Goal: Task Accomplishment & Management: Use online tool/utility

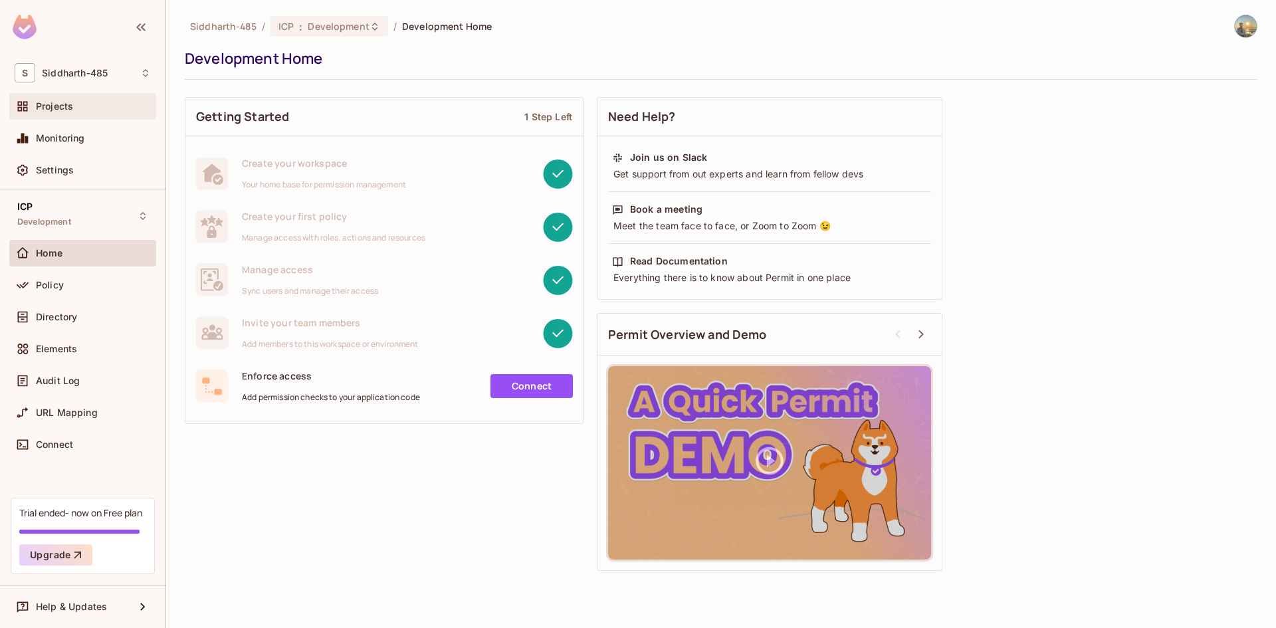
click at [72, 102] on span "Projects" at bounding box center [54, 106] width 37 height 11
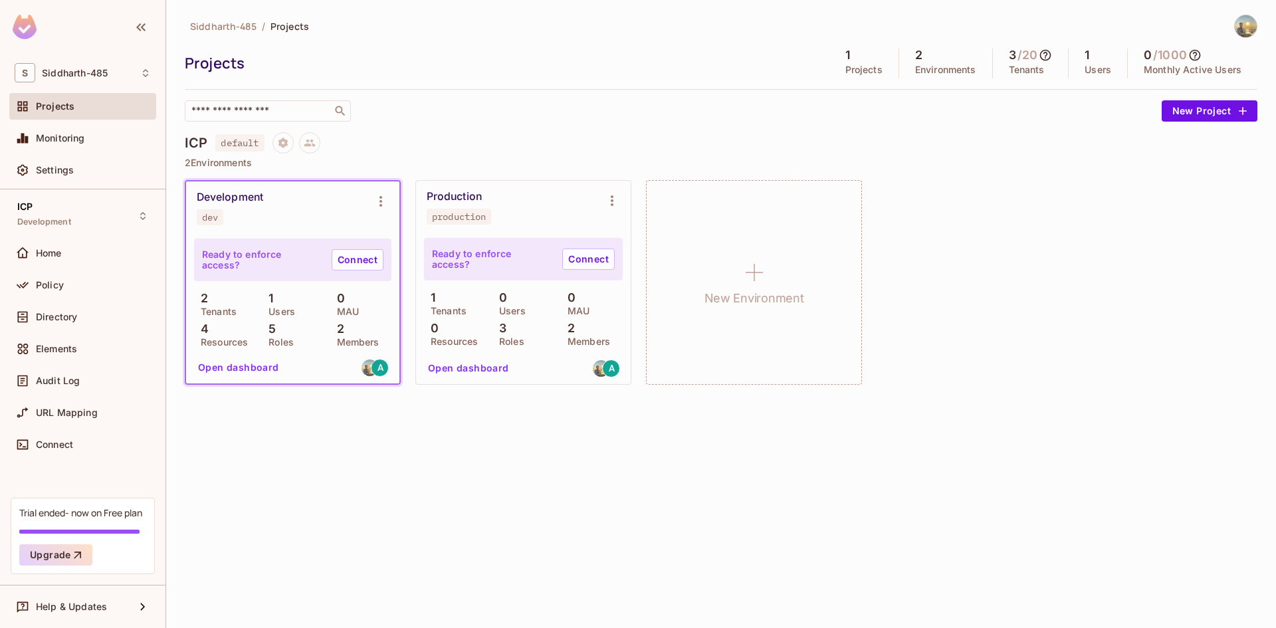
click at [209, 368] on button "Open dashboard" at bounding box center [239, 367] width 92 height 21
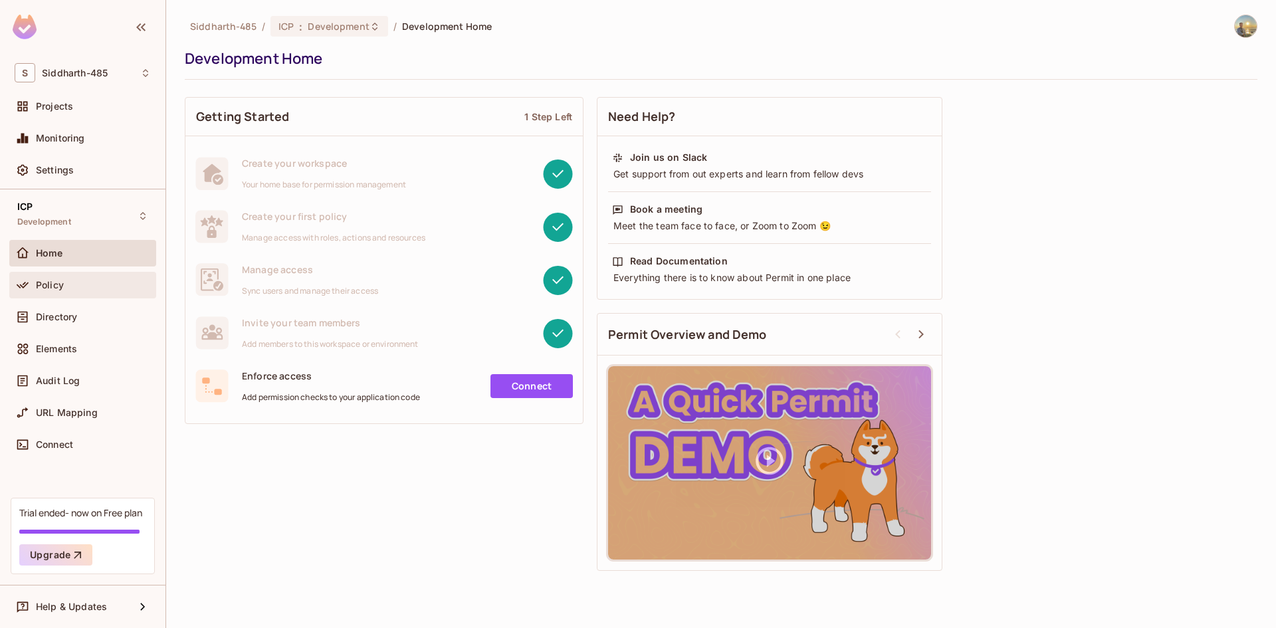
click at [123, 297] on div "Policy" at bounding box center [82, 285] width 147 height 27
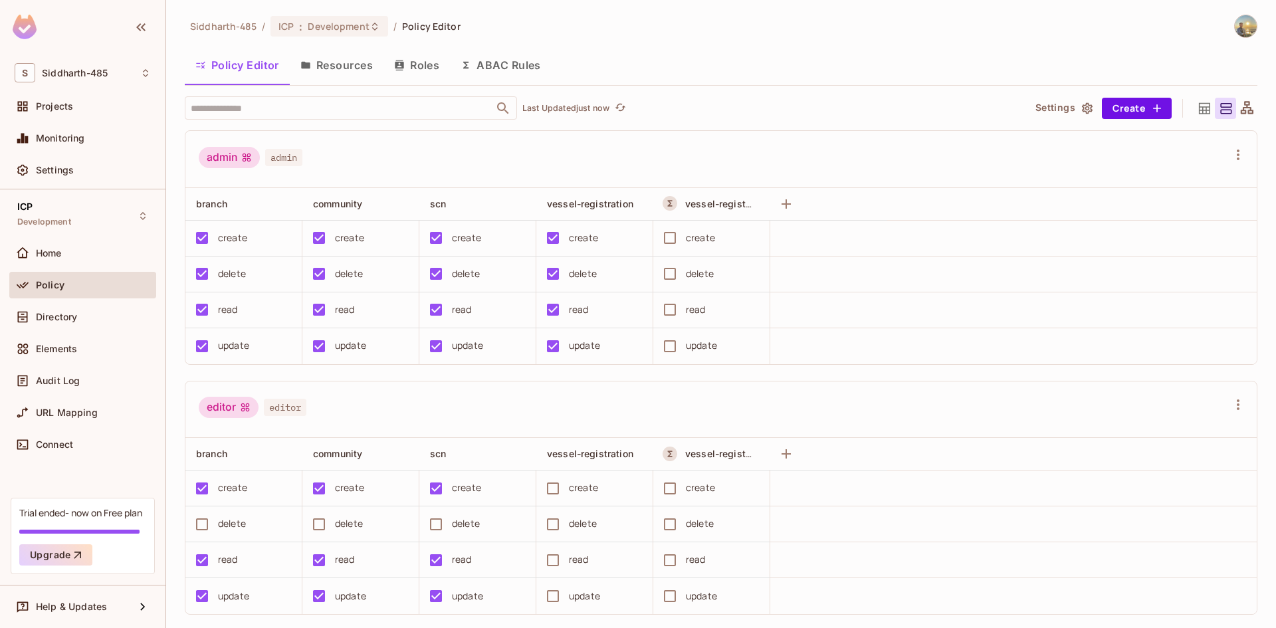
click at [356, 80] on button "Resources" at bounding box center [337, 65] width 94 height 33
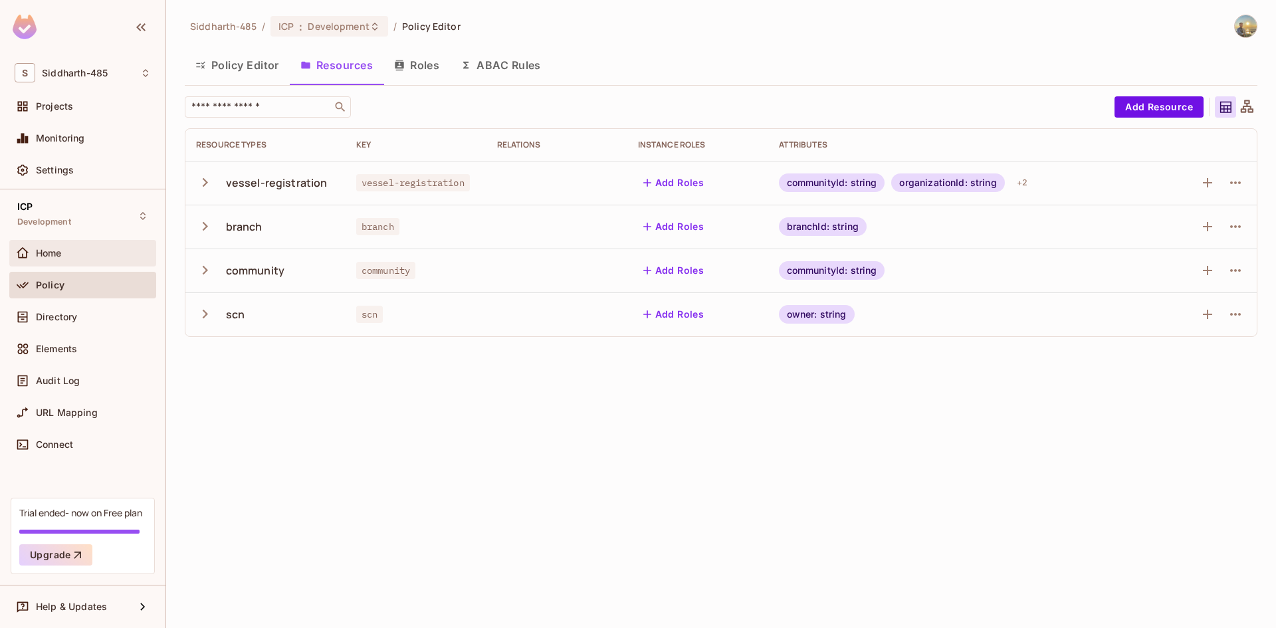
click at [94, 248] on div "Home" at bounding box center [93, 253] width 115 height 11
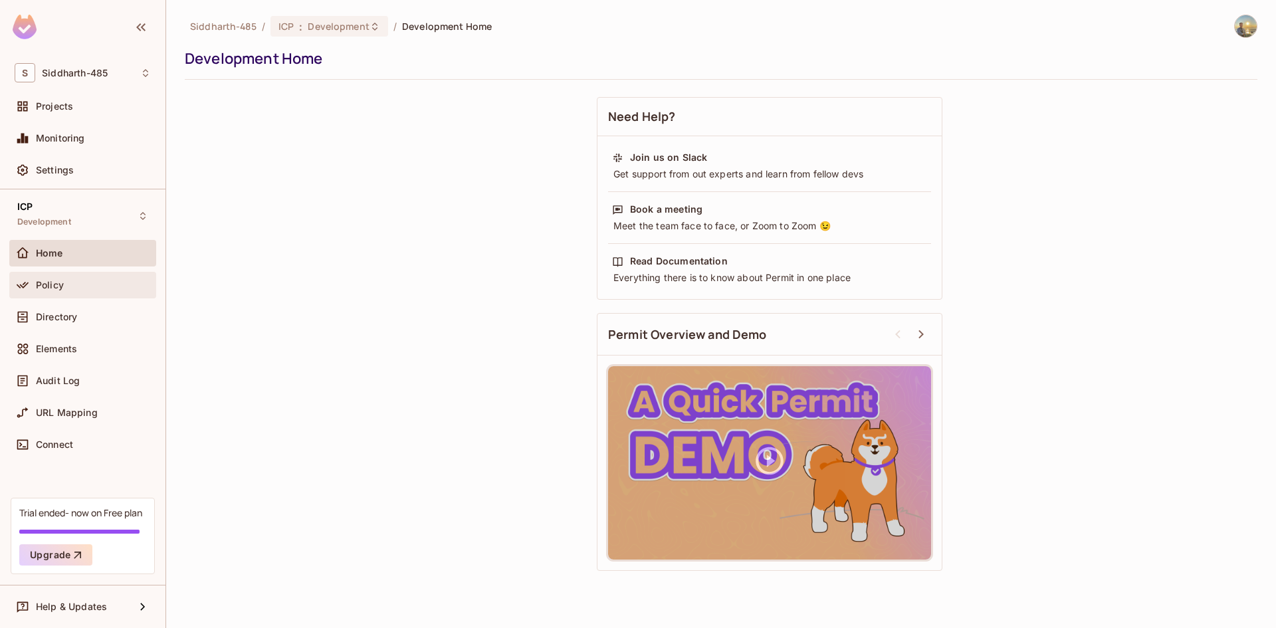
click at [102, 275] on div "Policy" at bounding box center [82, 285] width 147 height 27
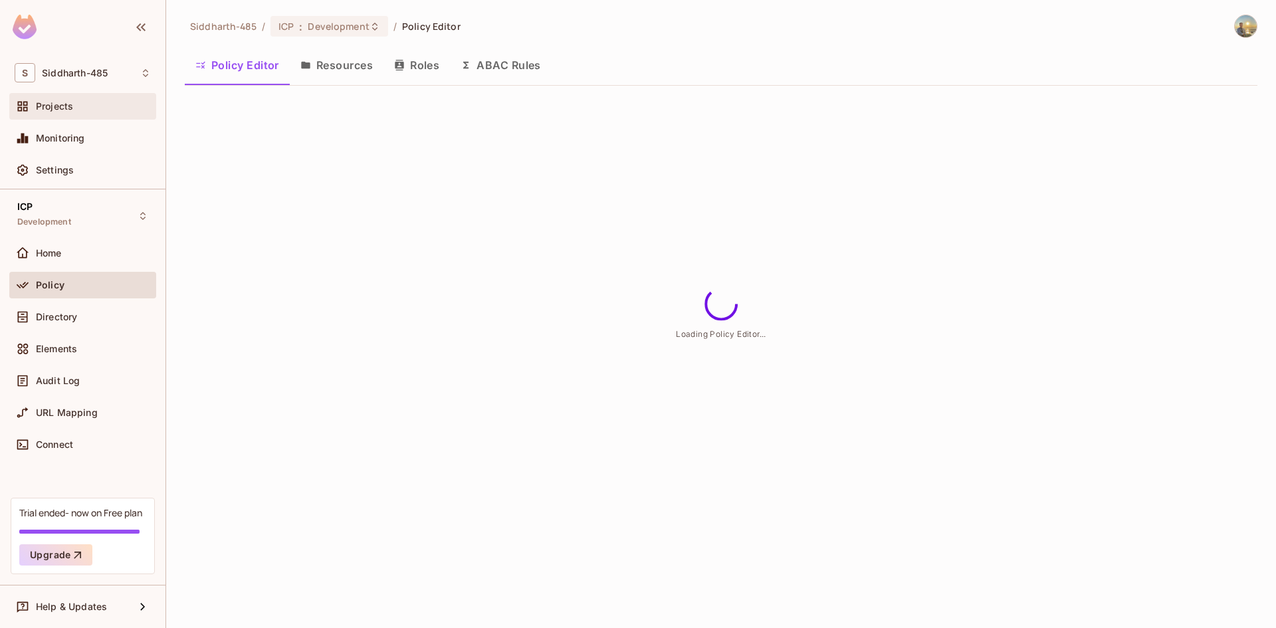
click at [84, 110] on div "Projects" at bounding box center [93, 106] width 115 height 11
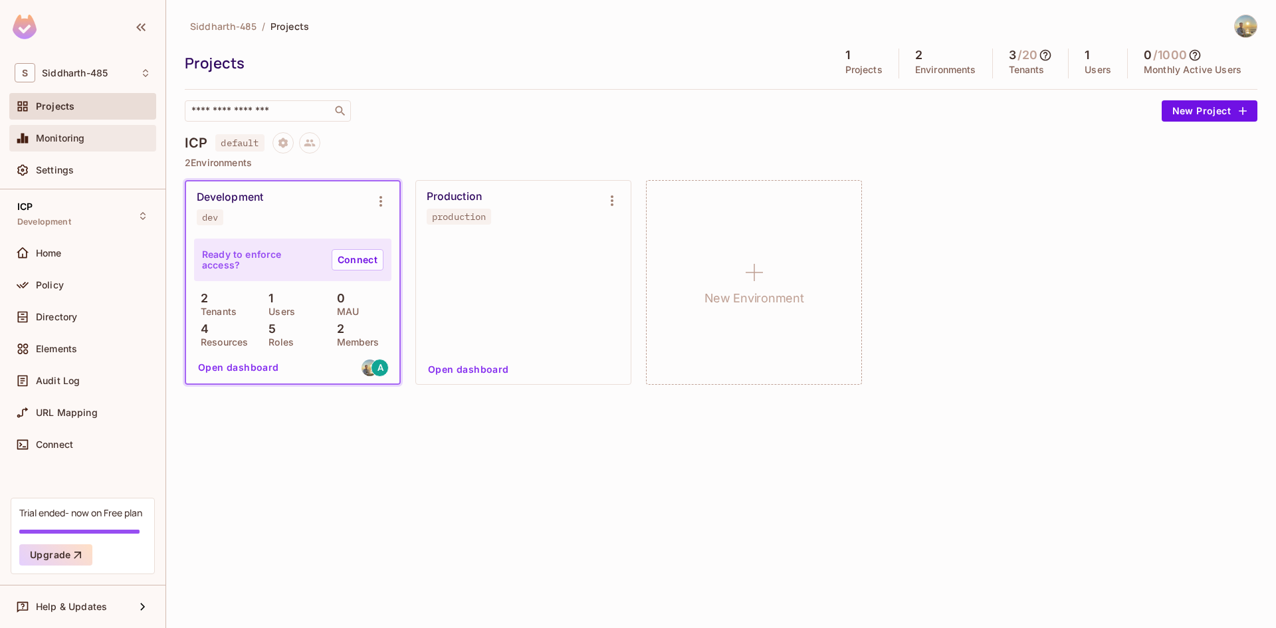
click at [86, 141] on div "Monitoring" at bounding box center [93, 138] width 115 height 11
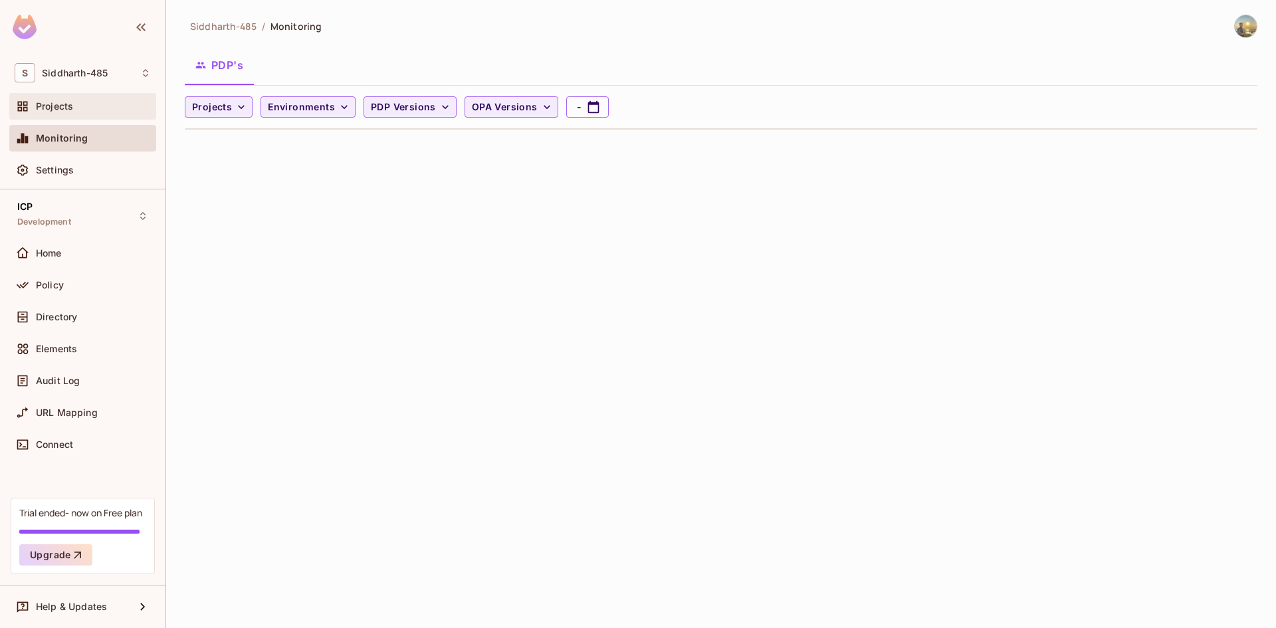
click at [86, 110] on div "Projects" at bounding box center [93, 106] width 115 height 11
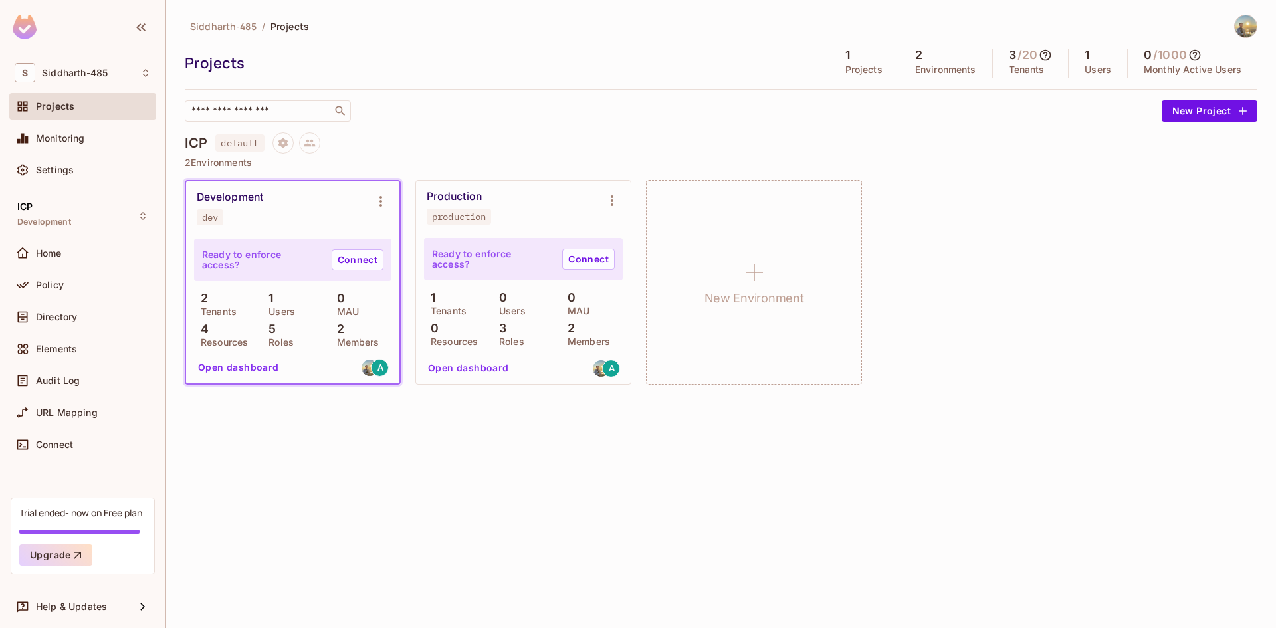
click at [260, 217] on div "Development dev" at bounding box center [282, 208] width 171 height 35
click at [246, 364] on button "Open dashboard" at bounding box center [239, 367] width 92 height 21
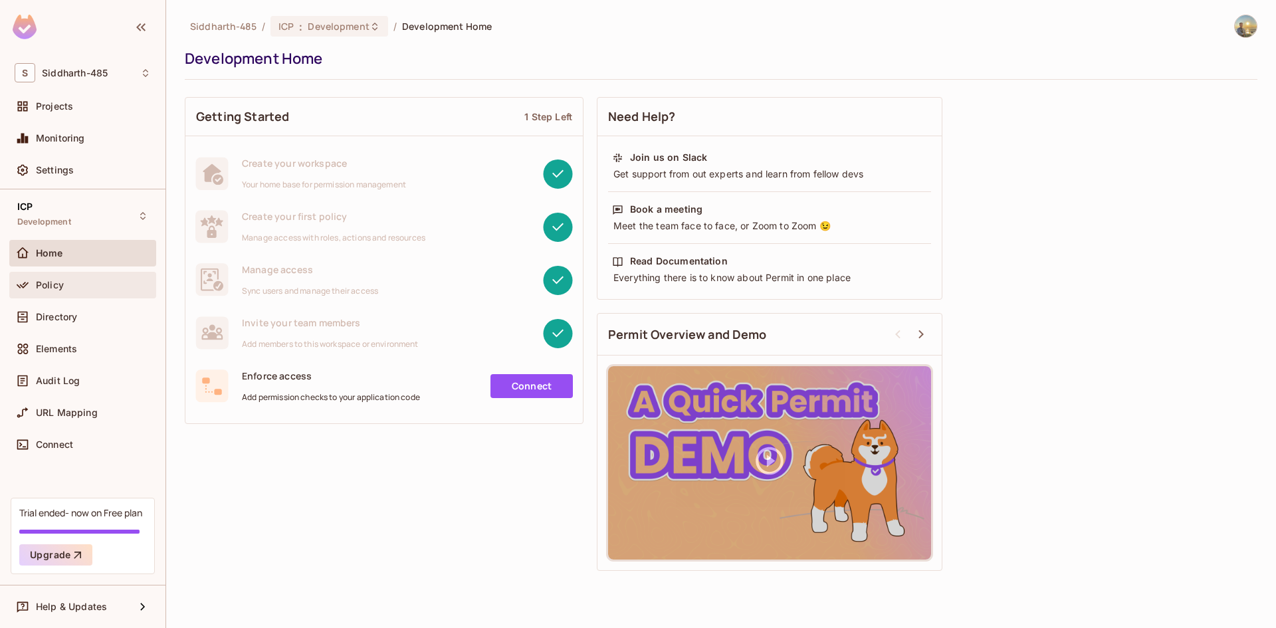
click at [109, 283] on div "Policy" at bounding box center [93, 285] width 115 height 11
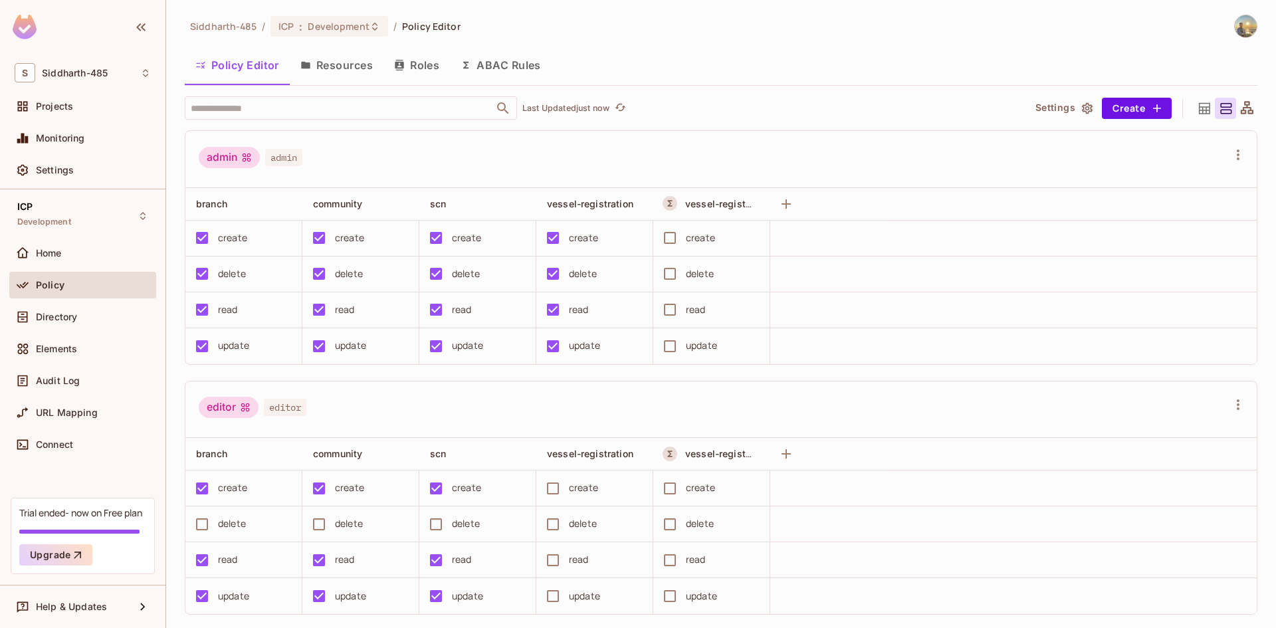
click at [360, 73] on button "Resources" at bounding box center [337, 65] width 94 height 33
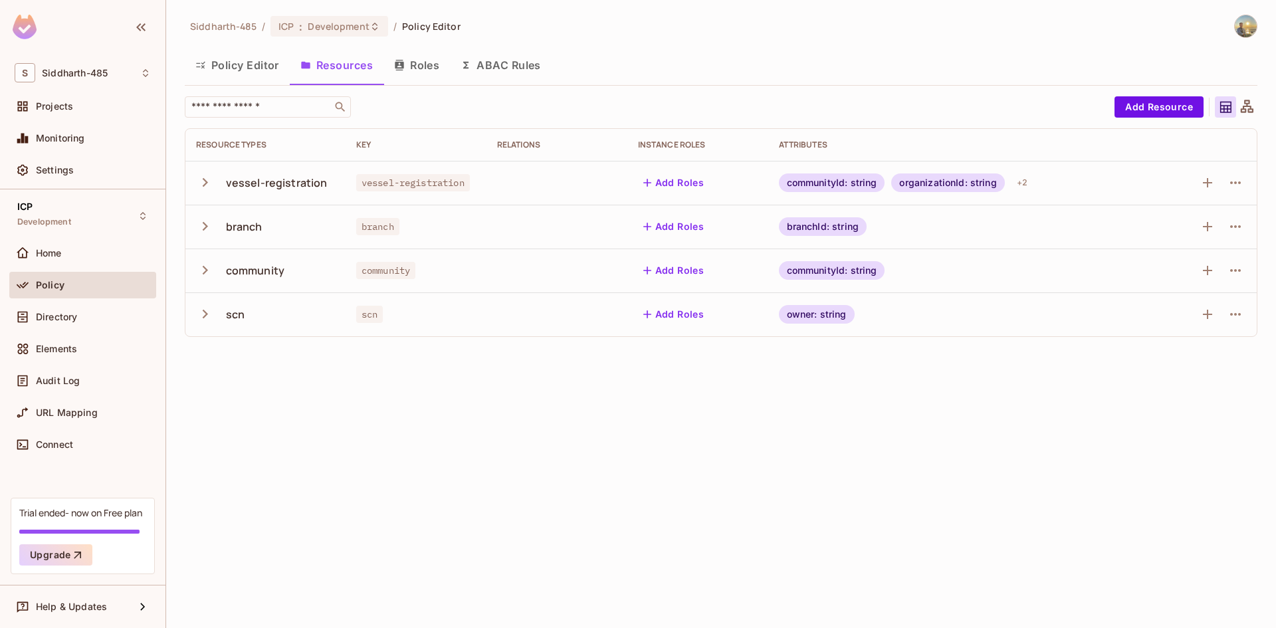
click at [411, 68] on button "Roles" at bounding box center [417, 65] width 66 height 33
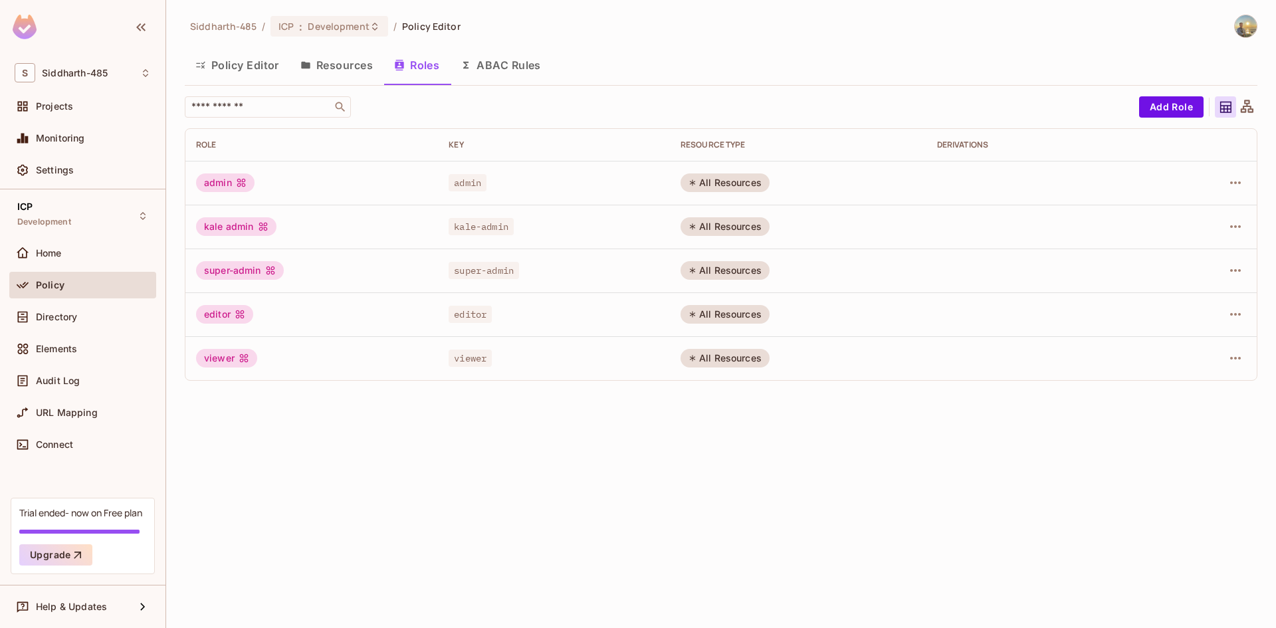
click at [507, 71] on button "ABAC Rules" at bounding box center [501, 65] width 102 height 33
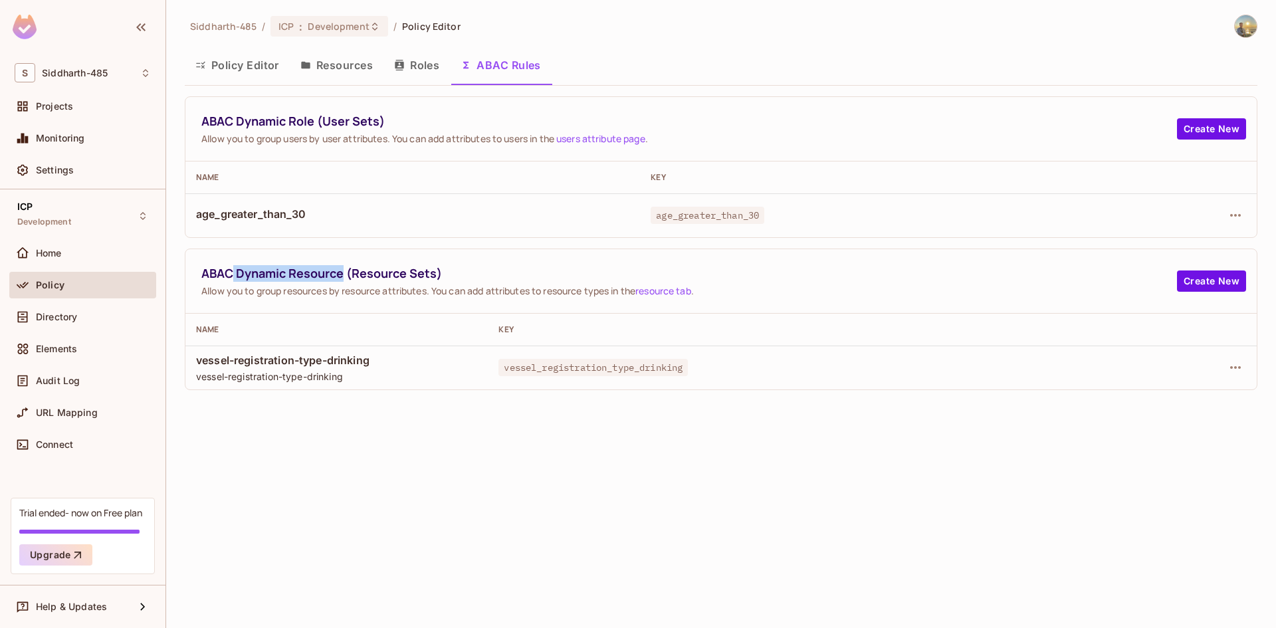
drag, startPoint x: 230, startPoint y: 272, endPoint x: 344, endPoint y: 270, distance: 113.7
click at [344, 270] on span "ABAC Dynamic Resource (Resource Sets)" at bounding box center [689, 273] width 976 height 17
click at [372, 275] on span "ABAC Dynamic Resource (Resource Sets)" at bounding box center [689, 273] width 976 height 17
click at [133, 317] on div "Directory" at bounding box center [93, 317] width 115 height 11
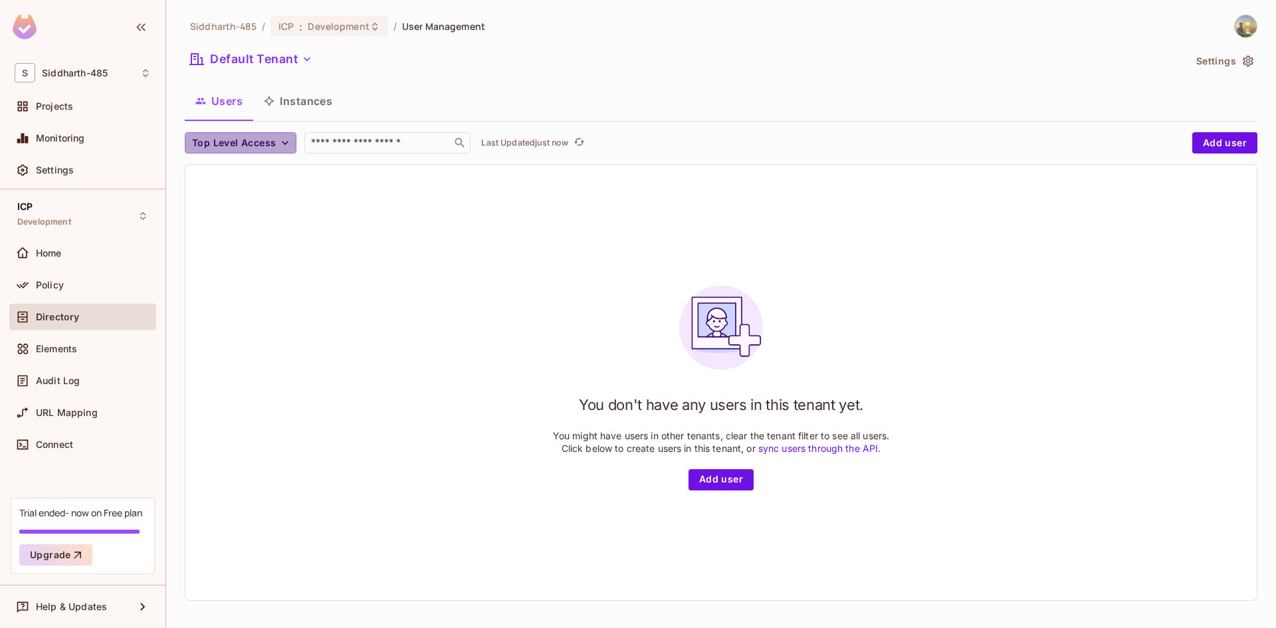
click at [243, 136] on span "Top Level Access" at bounding box center [234, 143] width 84 height 17
click at [296, 99] on div at bounding box center [638, 314] width 1276 height 628
click at [296, 105] on button "Instances" at bounding box center [298, 100] width 90 height 33
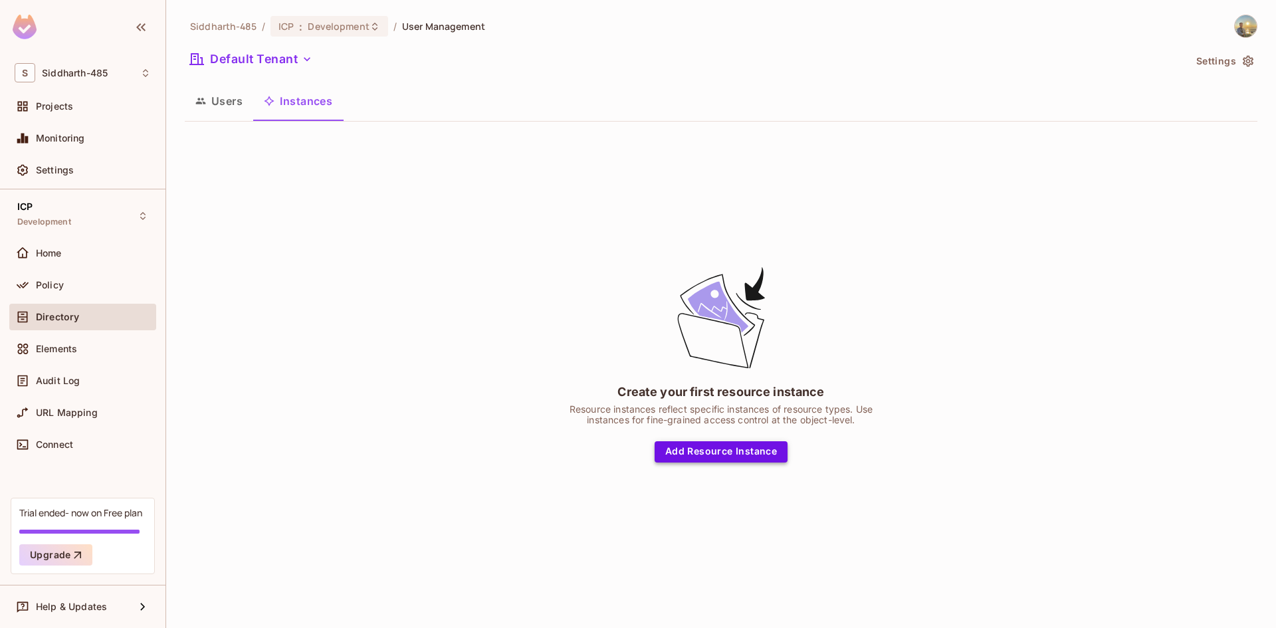
click at [655, 457] on button "Add Resource Instance" at bounding box center [721, 451] width 133 height 21
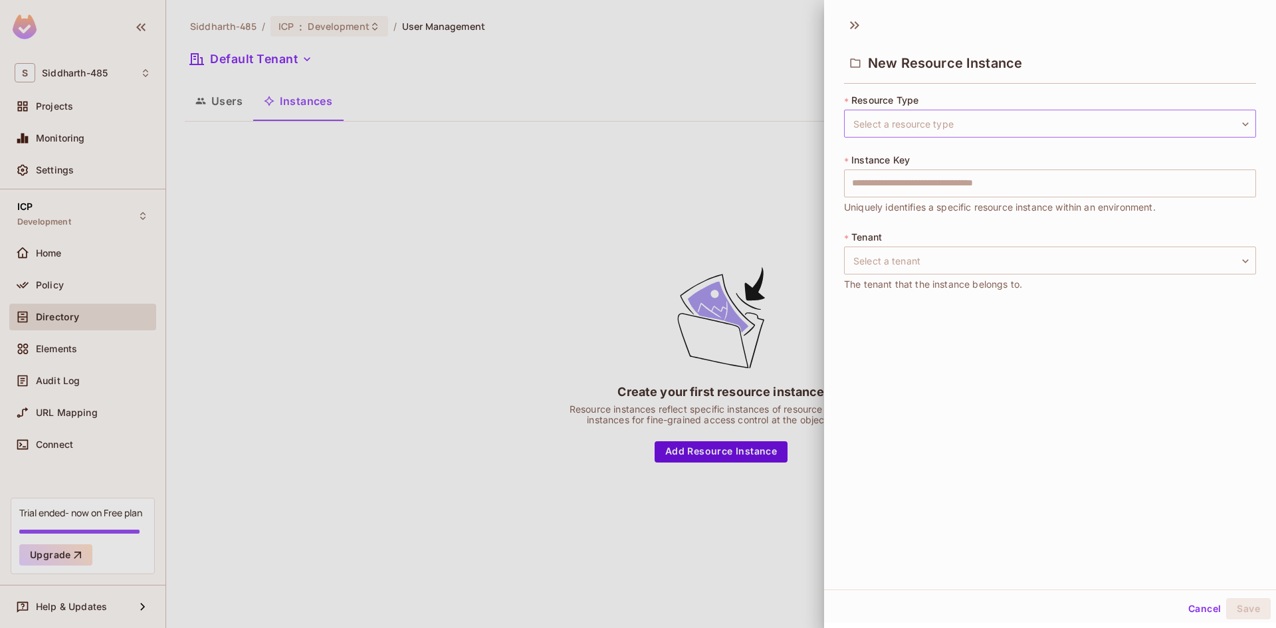
click at [892, 132] on body "S Siddharth-485 Projects Monitoring Settings ICP Development Home Policy Direct…" at bounding box center [638, 314] width 1276 height 628
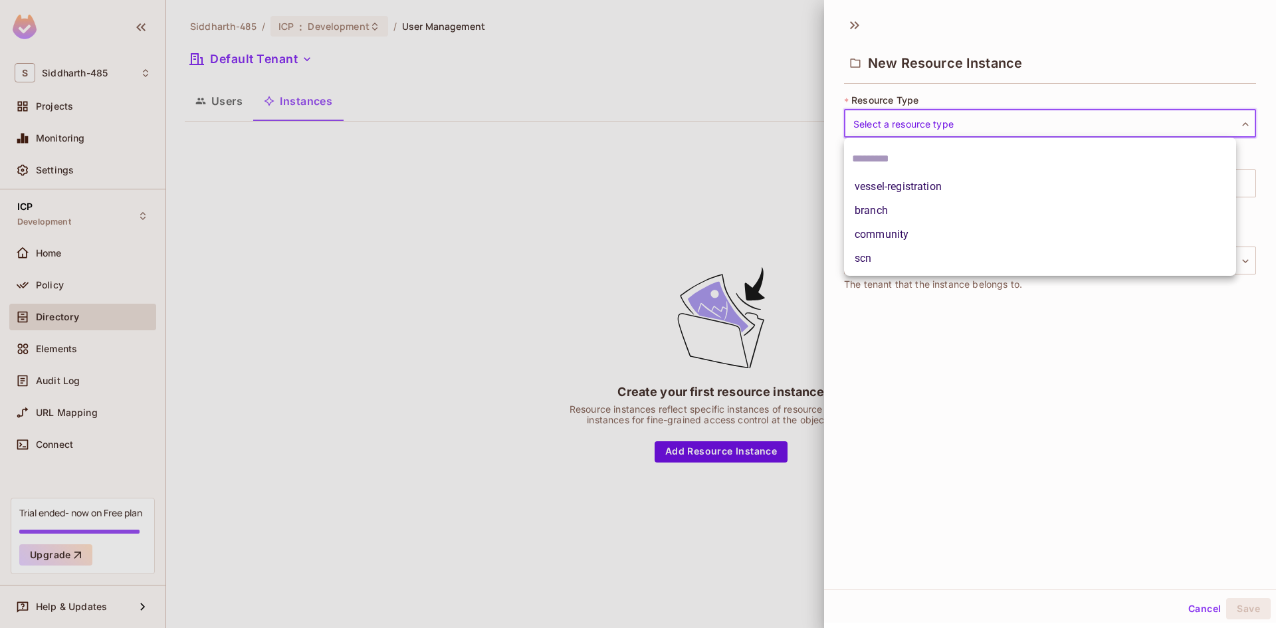
click at [911, 320] on div at bounding box center [638, 314] width 1276 height 628
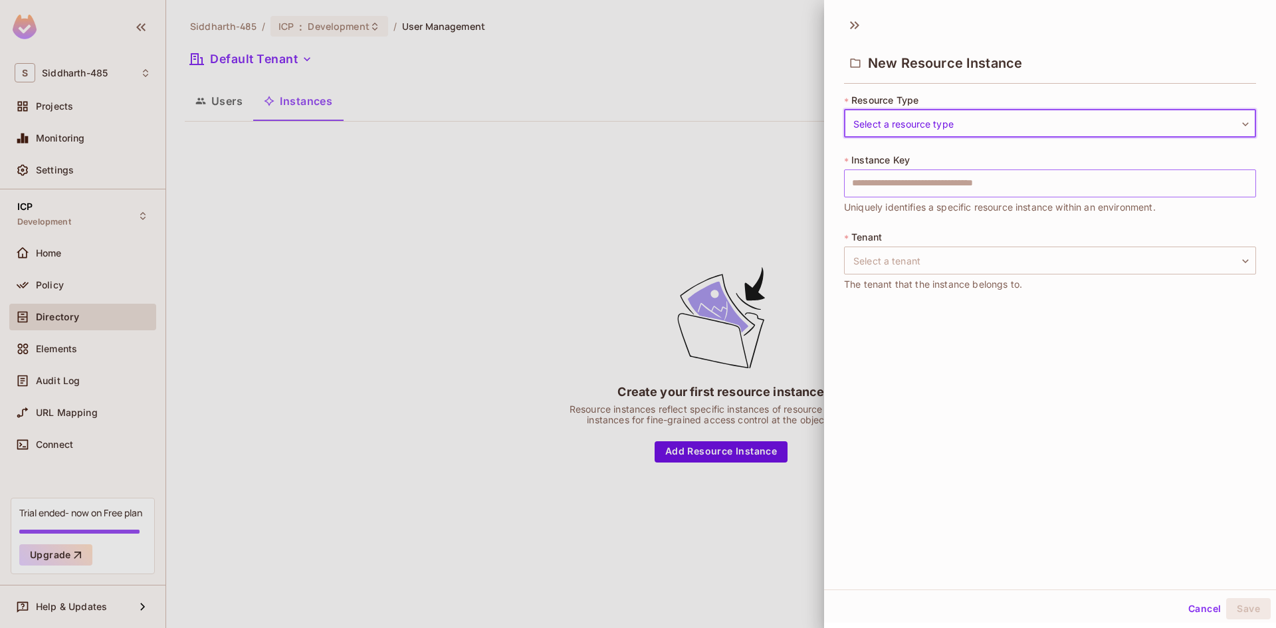
click at [903, 191] on input "text" at bounding box center [1050, 184] width 412 height 28
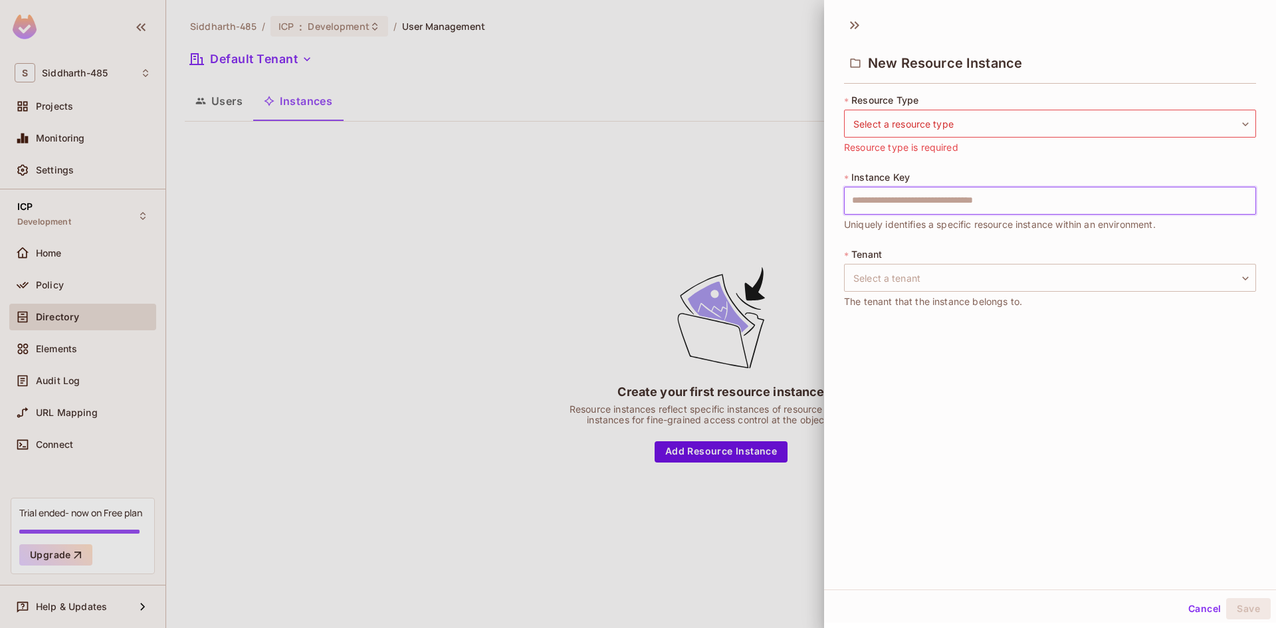
click at [891, 346] on div "New Resource Instance * Resource Type Select a resource type ​ Select a resourc…" at bounding box center [1050, 299] width 452 height 580
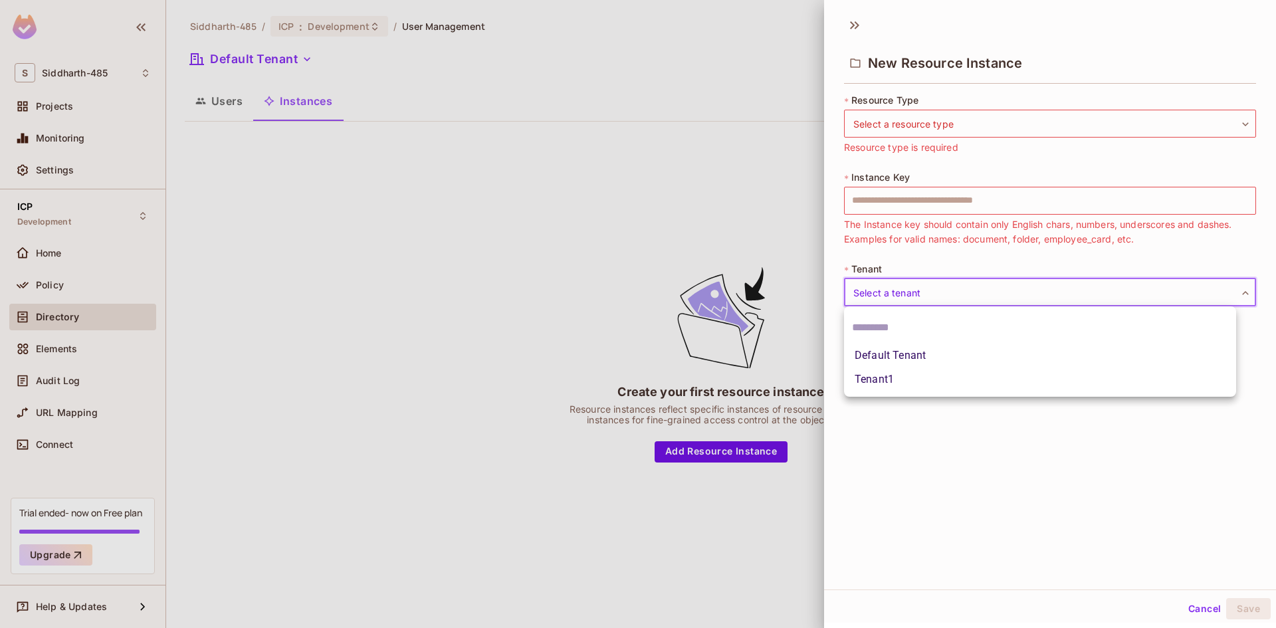
click at [884, 293] on body "S Siddharth-485 Projects Monitoring Settings ICP Development Home Policy Direct…" at bounding box center [638, 314] width 1276 height 628
click at [896, 404] on div at bounding box center [638, 314] width 1276 height 628
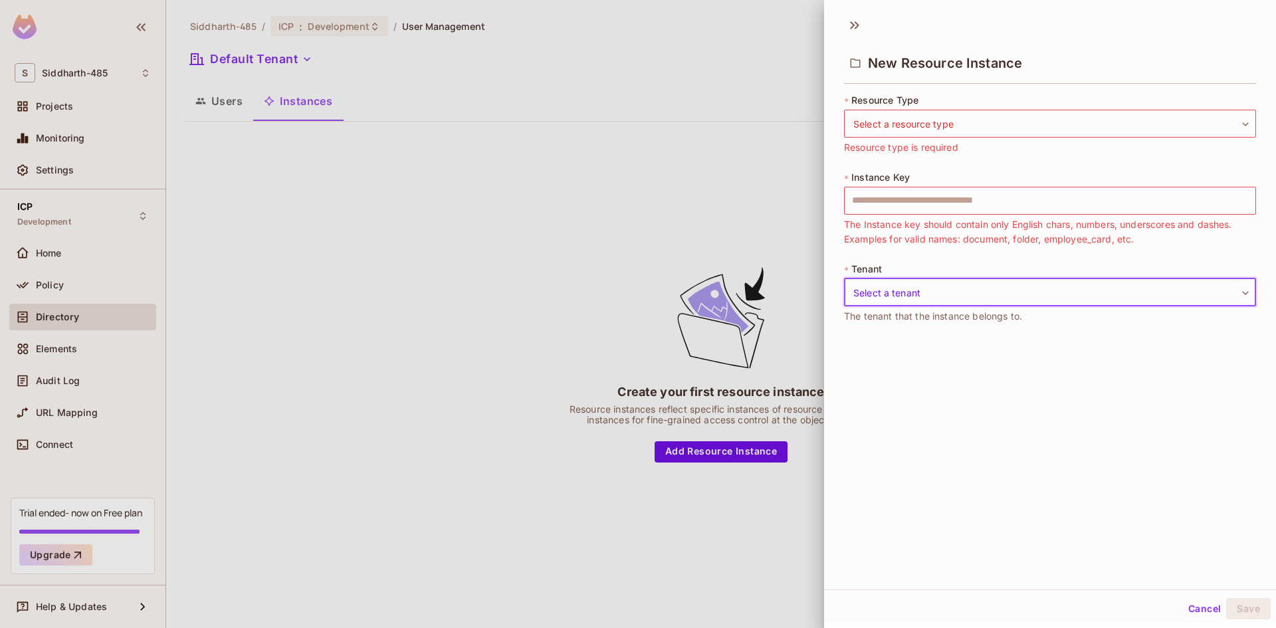
click at [249, 105] on div at bounding box center [638, 314] width 1276 height 628
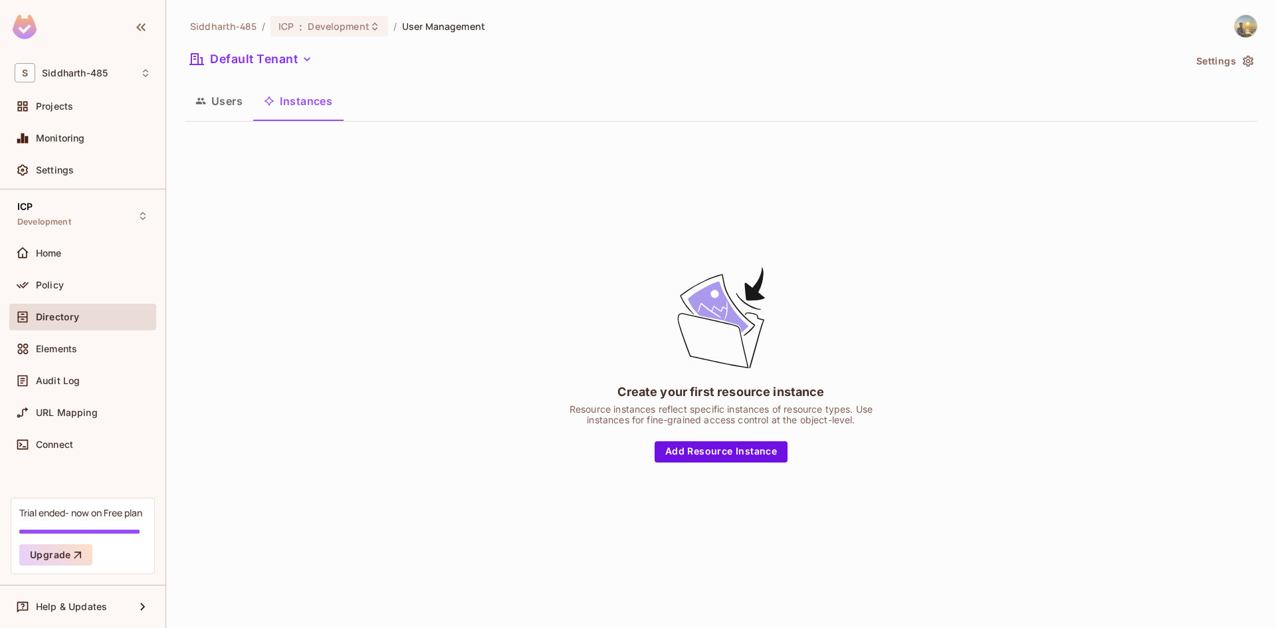
click at [244, 106] on button "Users" at bounding box center [219, 100] width 68 height 33
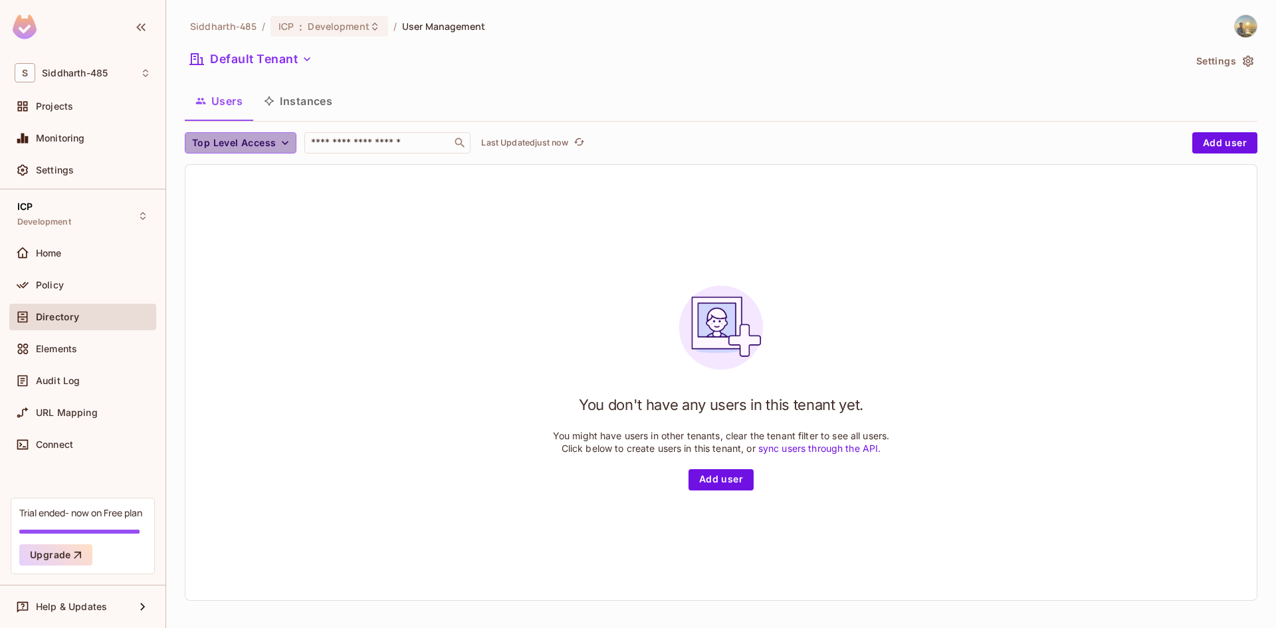
click at [263, 140] on span "Top Level Access" at bounding box center [234, 143] width 84 height 17
click at [382, 148] on div at bounding box center [638, 314] width 1276 height 628
click at [382, 146] on input "text" at bounding box center [378, 142] width 140 height 13
click at [382, 145] on input "text" at bounding box center [378, 142] width 140 height 13
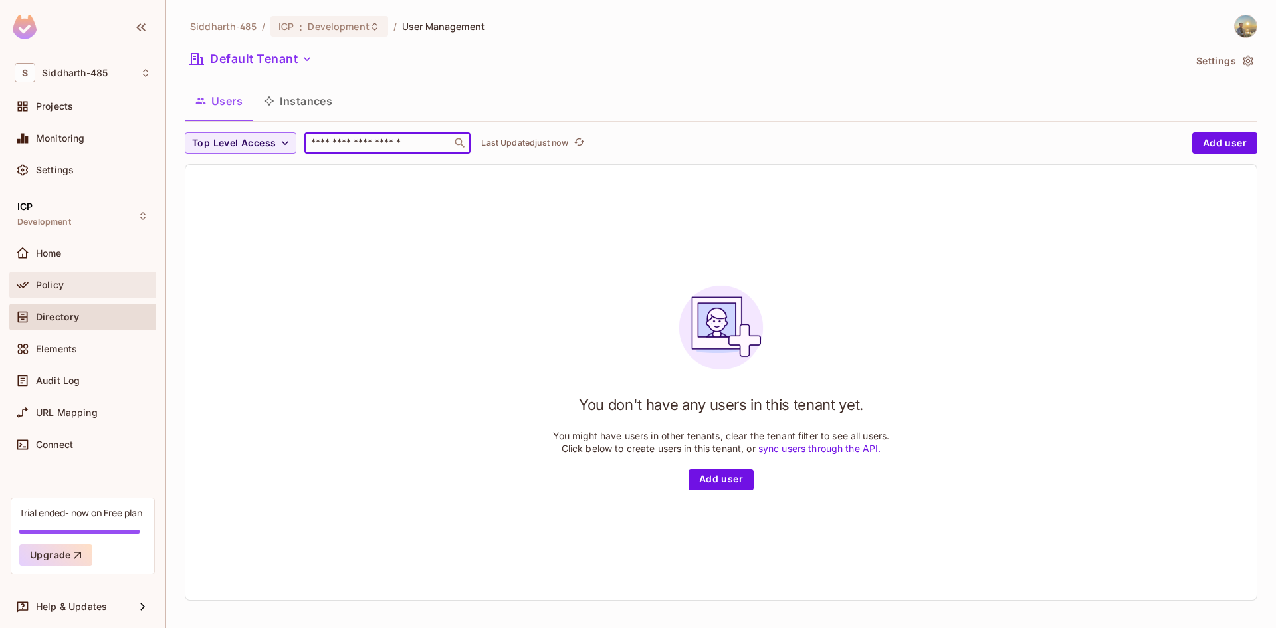
click at [82, 284] on div "Policy" at bounding box center [93, 285] width 115 height 11
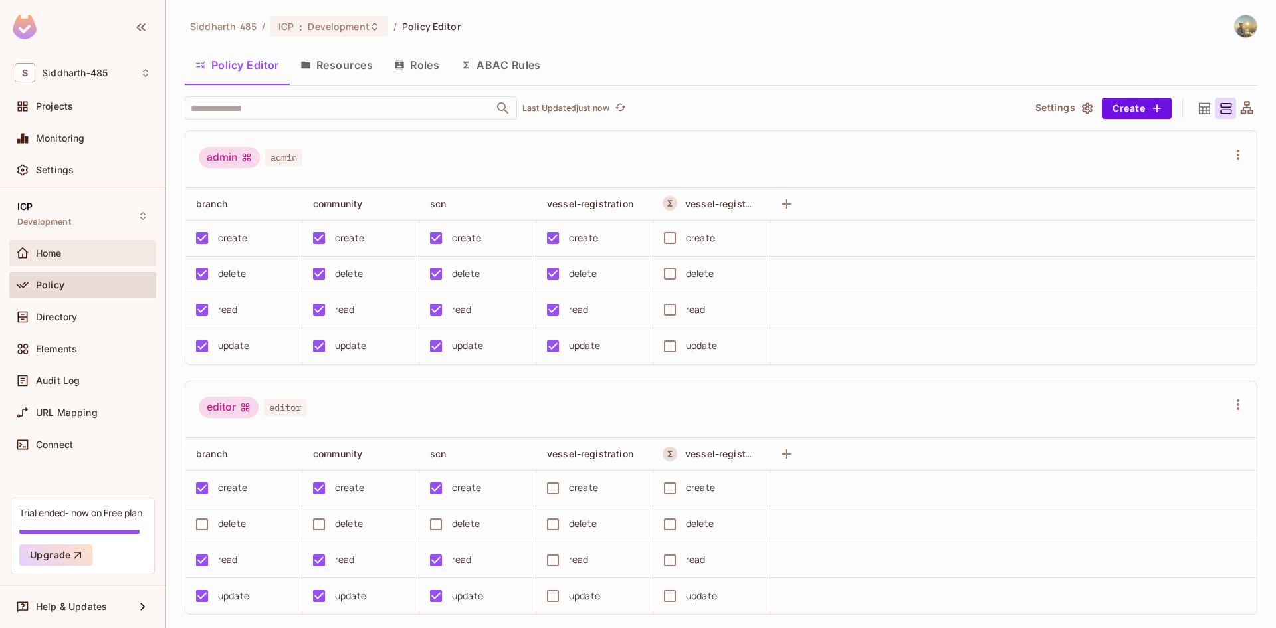
click at [90, 252] on div "Home" at bounding box center [93, 253] width 115 height 11
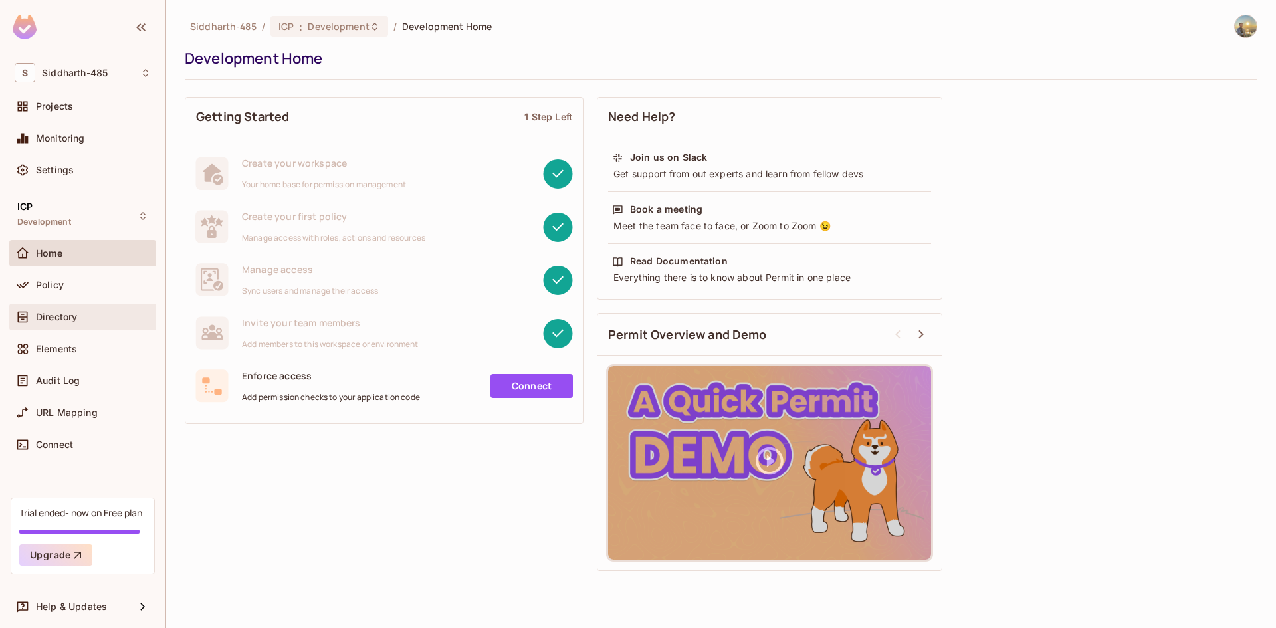
click at [88, 322] on div "Directory" at bounding box center [93, 317] width 115 height 11
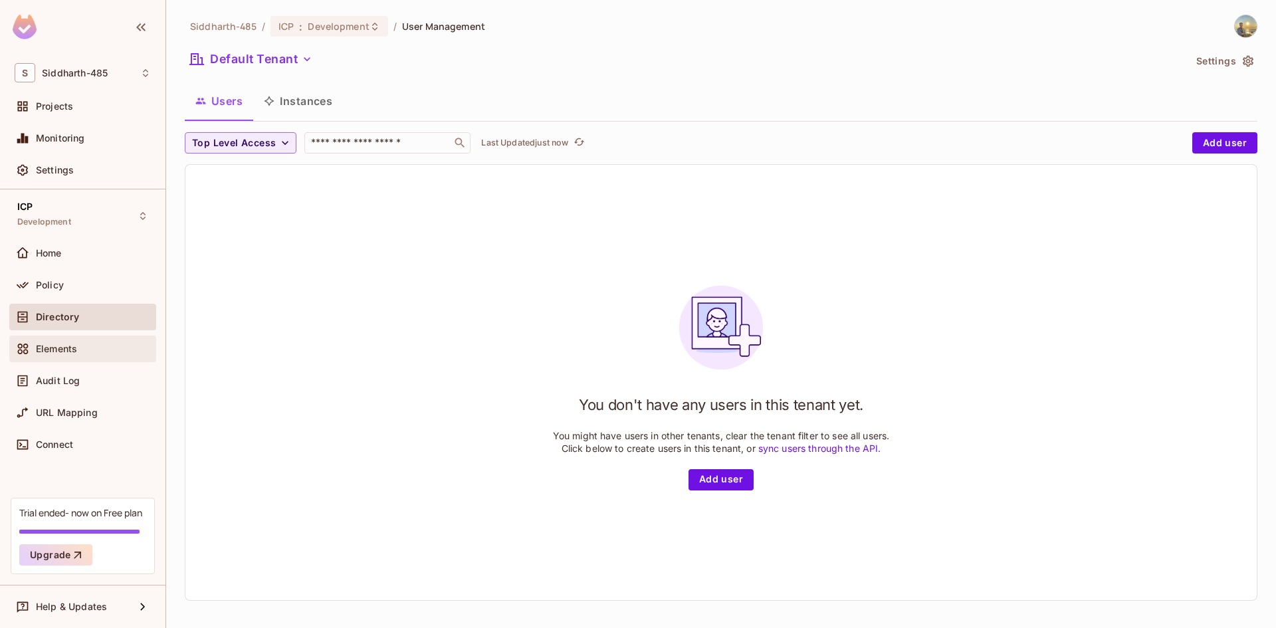
click at [88, 337] on div "Elements" at bounding box center [82, 349] width 147 height 27
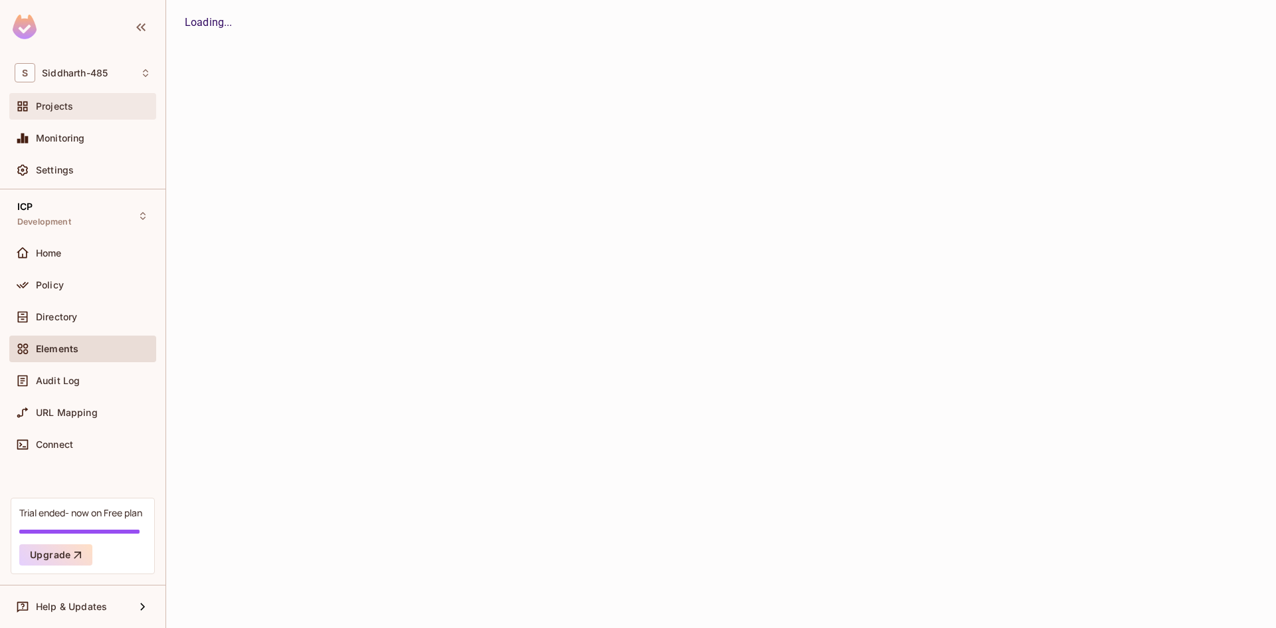
click at [72, 102] on span "Projects" at bounding box center [54, 106] width 37 height 11
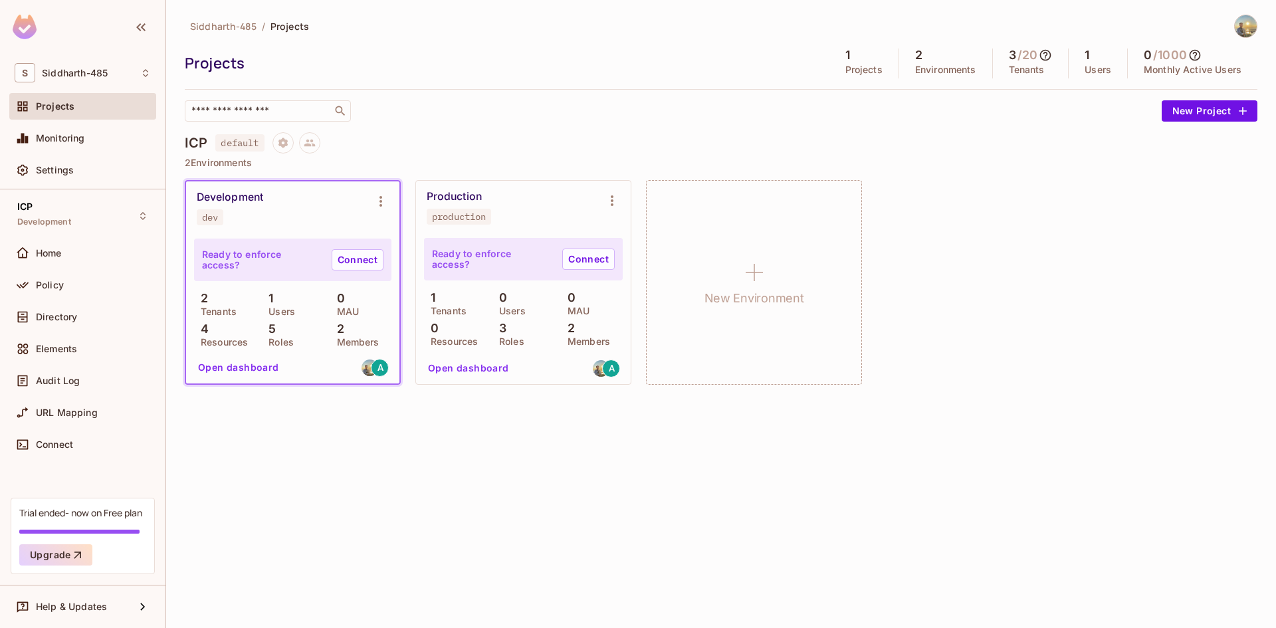
click at [275, 228] on div "Development dev" at bounding box center [292, 207] width 213 height 53
click at [258, 370] on button "Open dashboard" at bounding box center [239, 367] width 92 height 21
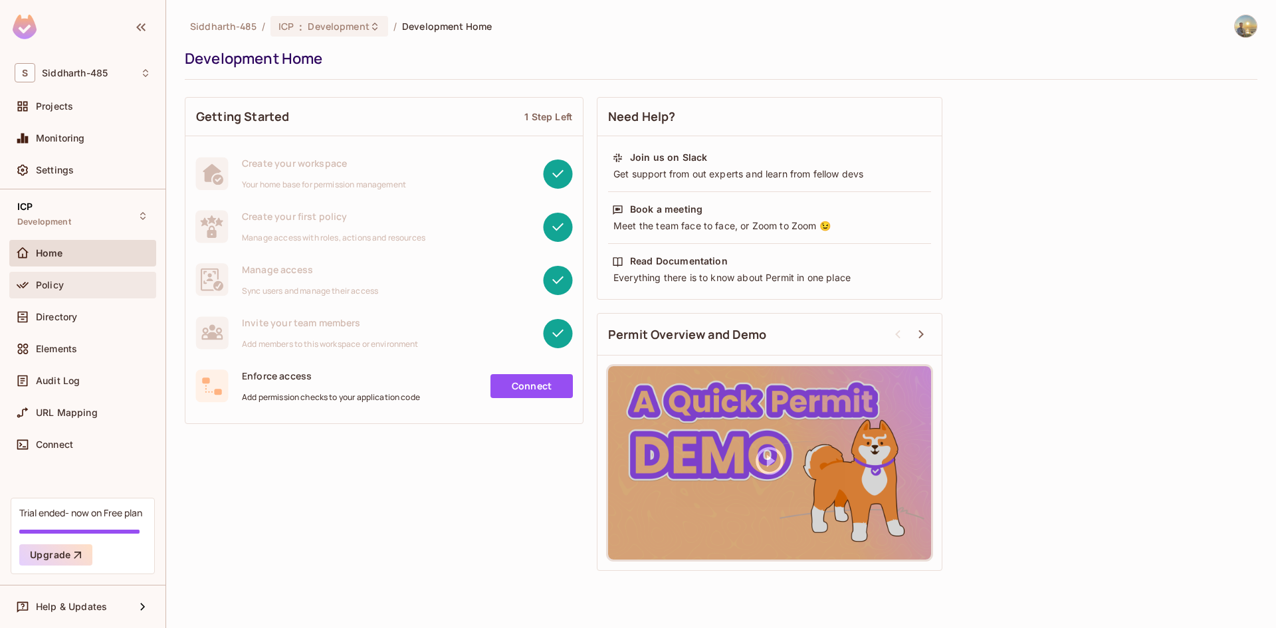
click at [110, 285] on div "Policy" at bounding box center [93, 285] width 115 height 11
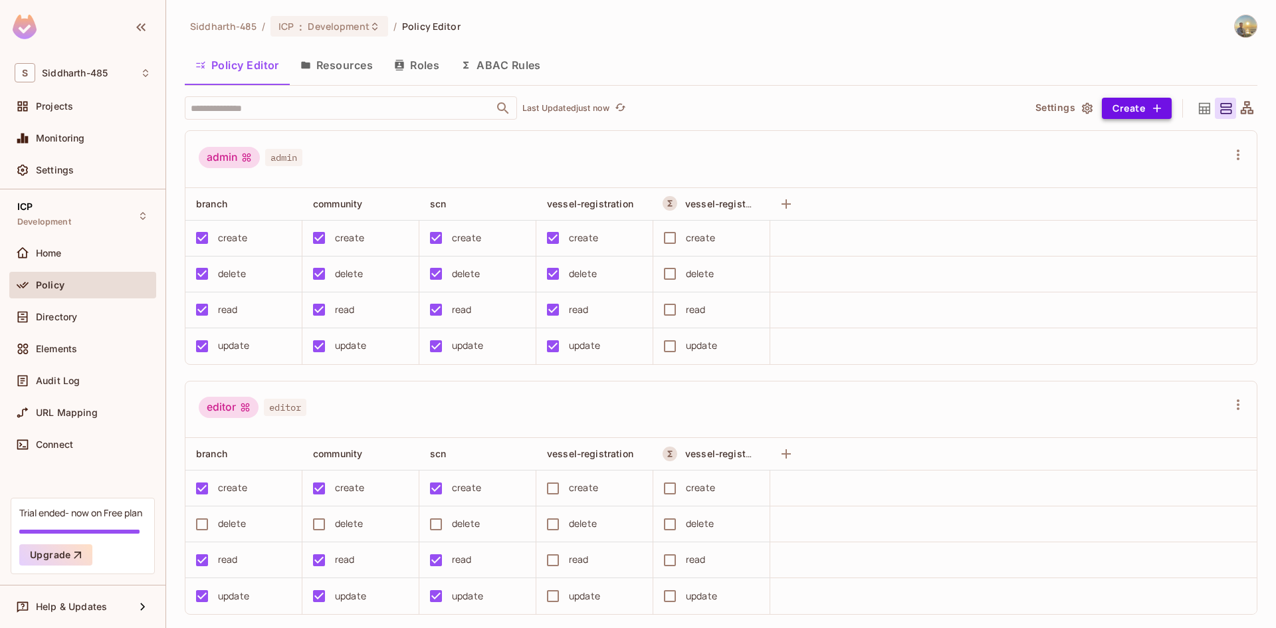
click at [1129, 100] on button "Create" at bounding box center [1137, 108] width 70 height 21
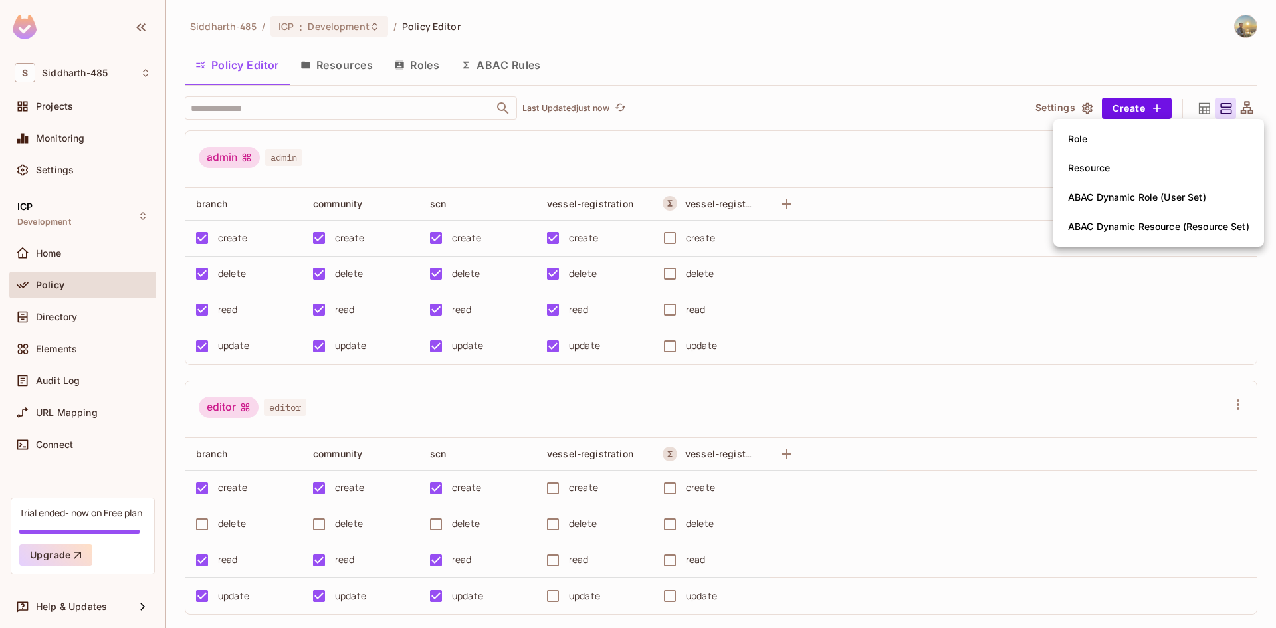
click at [1066, 116] on div at bounding box center [638, 314] width 1276 height 628
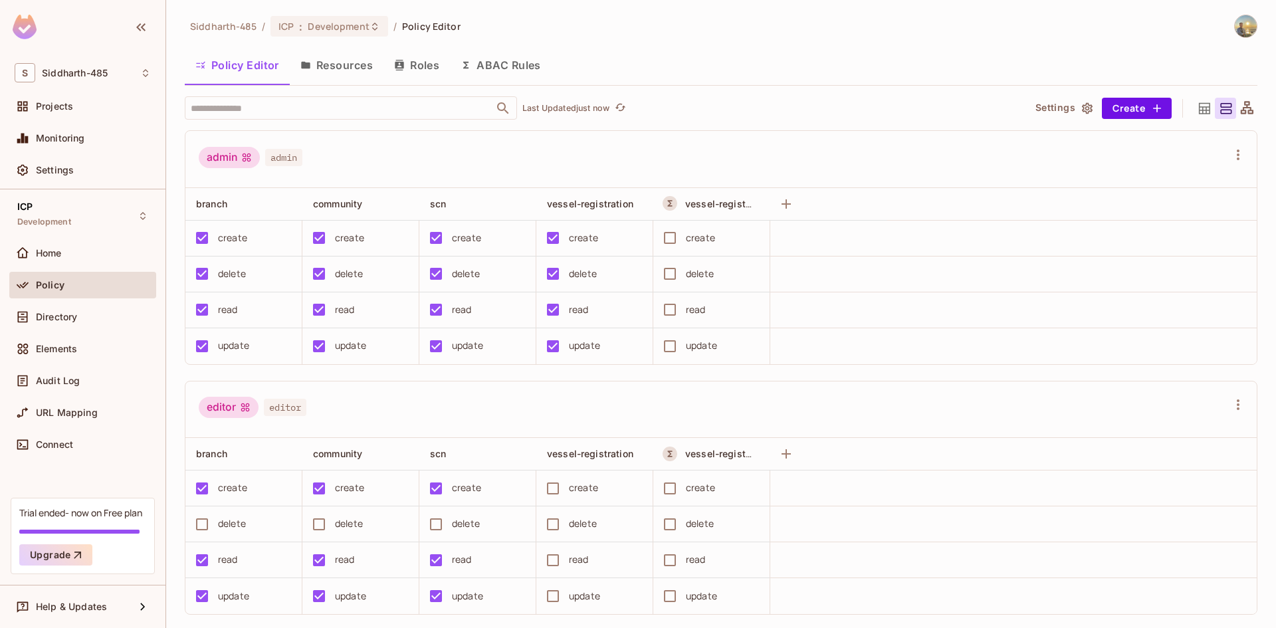
click at [1067, 112] on button "Settings" at bounding box center [1063, 108] width 66 height 21
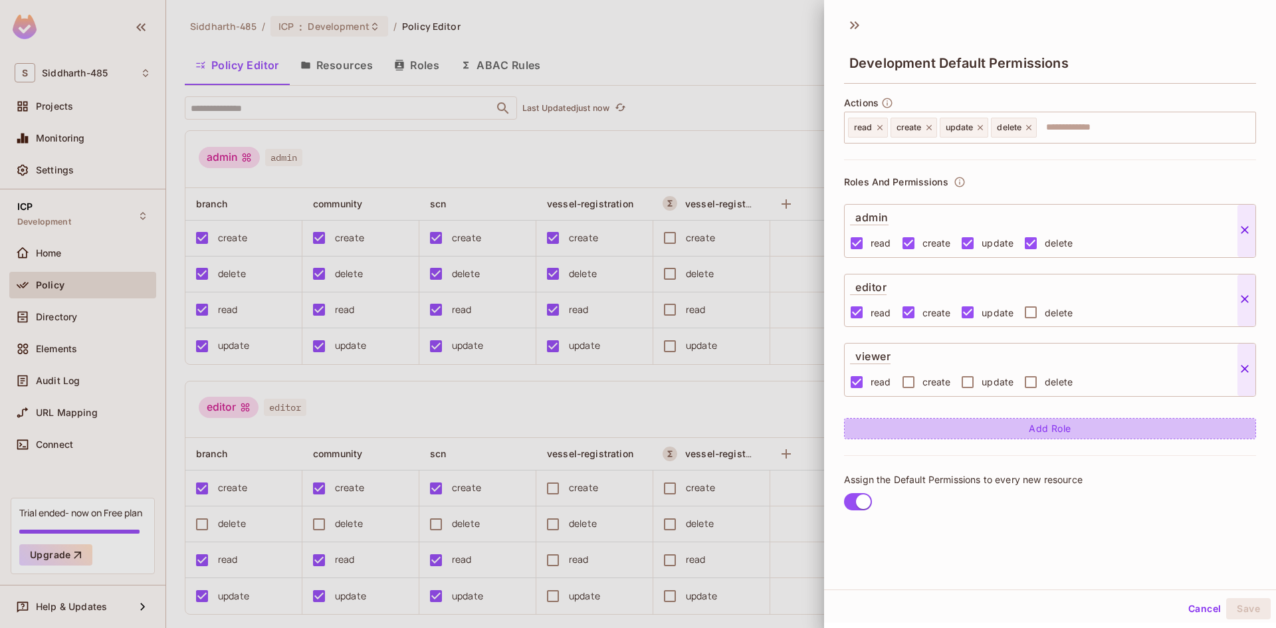
click at [993, 425] on button "Add Role" at bounding box center [1050, 428] width 412 height 21
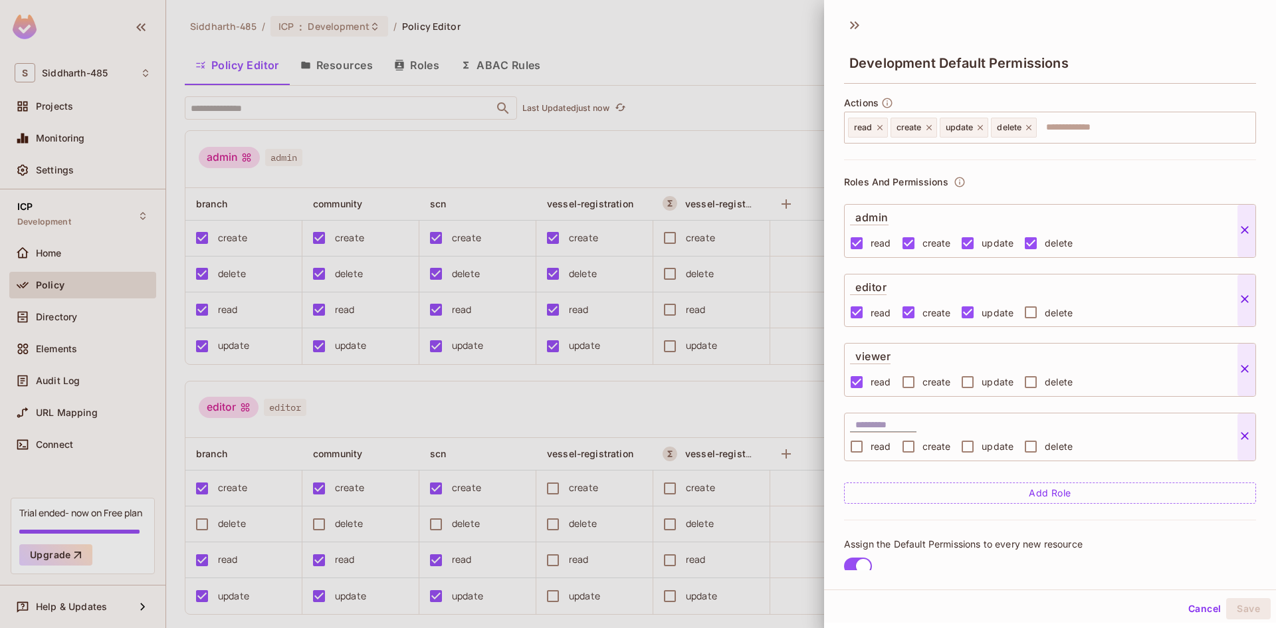
click at [1240, 437] on icon at bounding box center [1244, 435] width 13 height 13
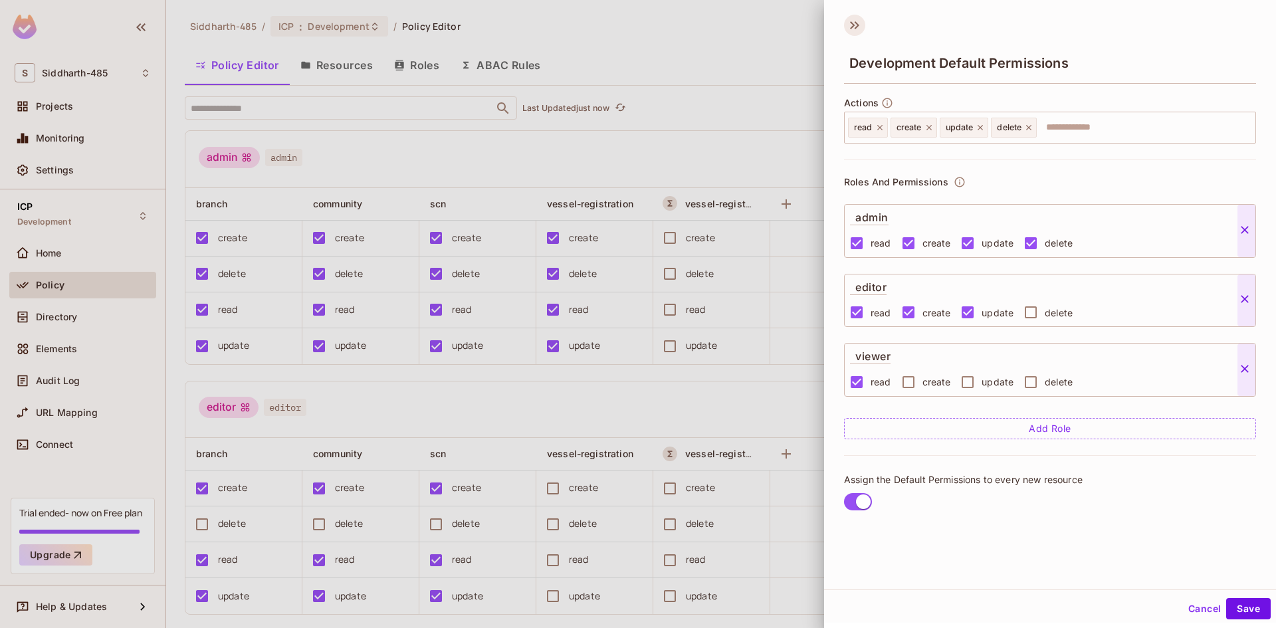
click at [862, 27] on icon at bounding box center [854, 25] width 21 height 21
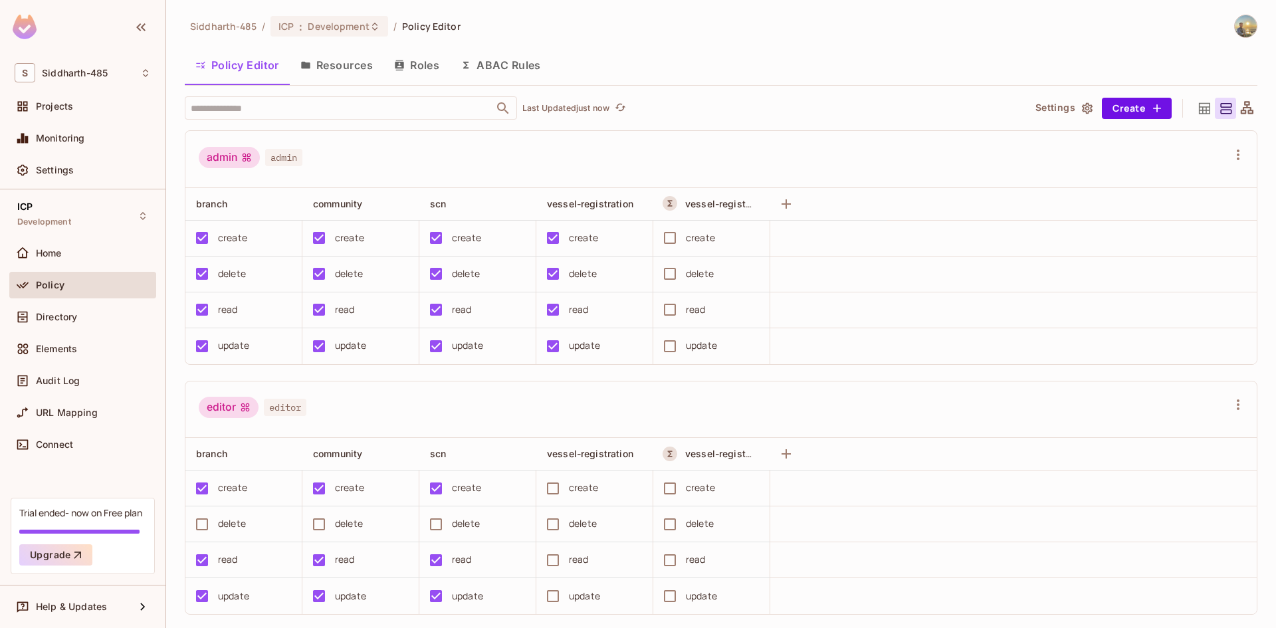
click at [1044, 115] on button "Settings" at bounding box center [1063, 108] width 66 height 21
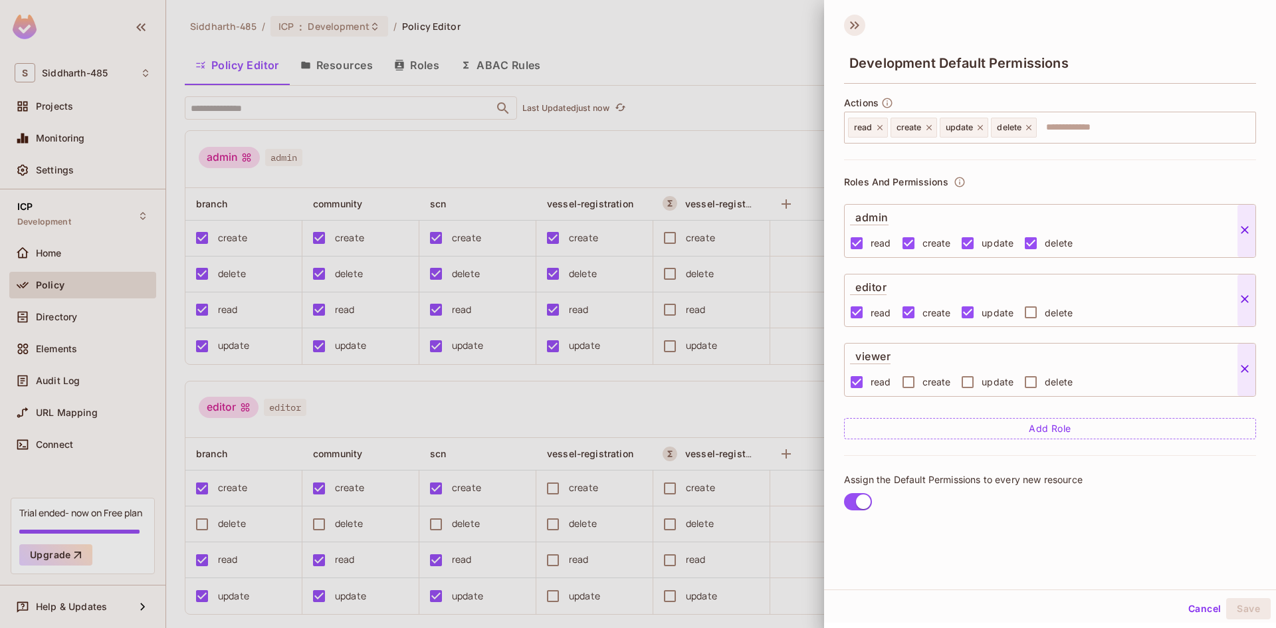
click at [860, 23] on icon at bounding box center [854, 25] width 21 height 21
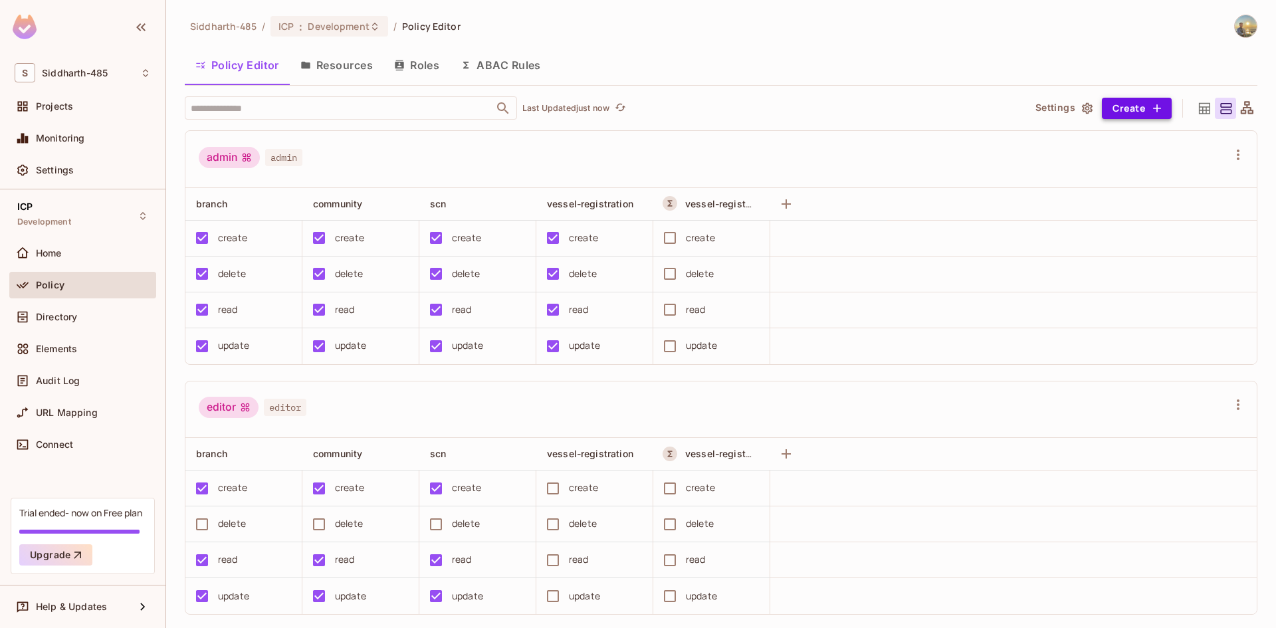
click at [1115, 106] on button "Create" at bounding box center [1137, 108] width 70 height 21
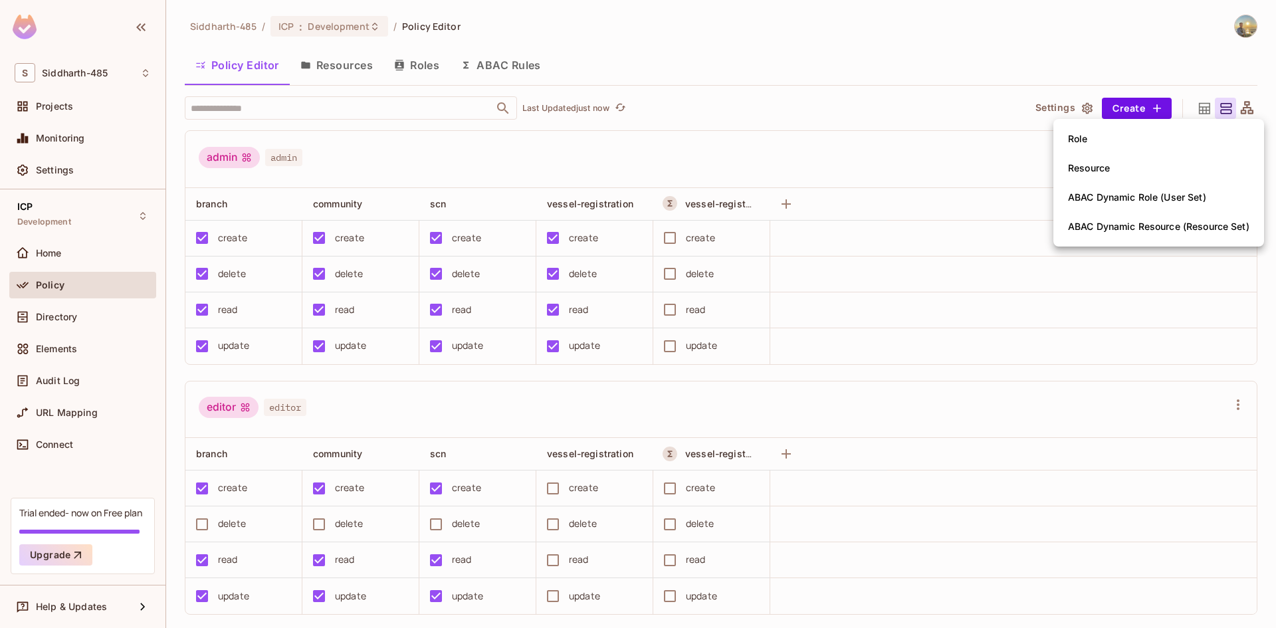
click at [1190, 110] on div at bounding box center [638, 314] width 1276 height 628
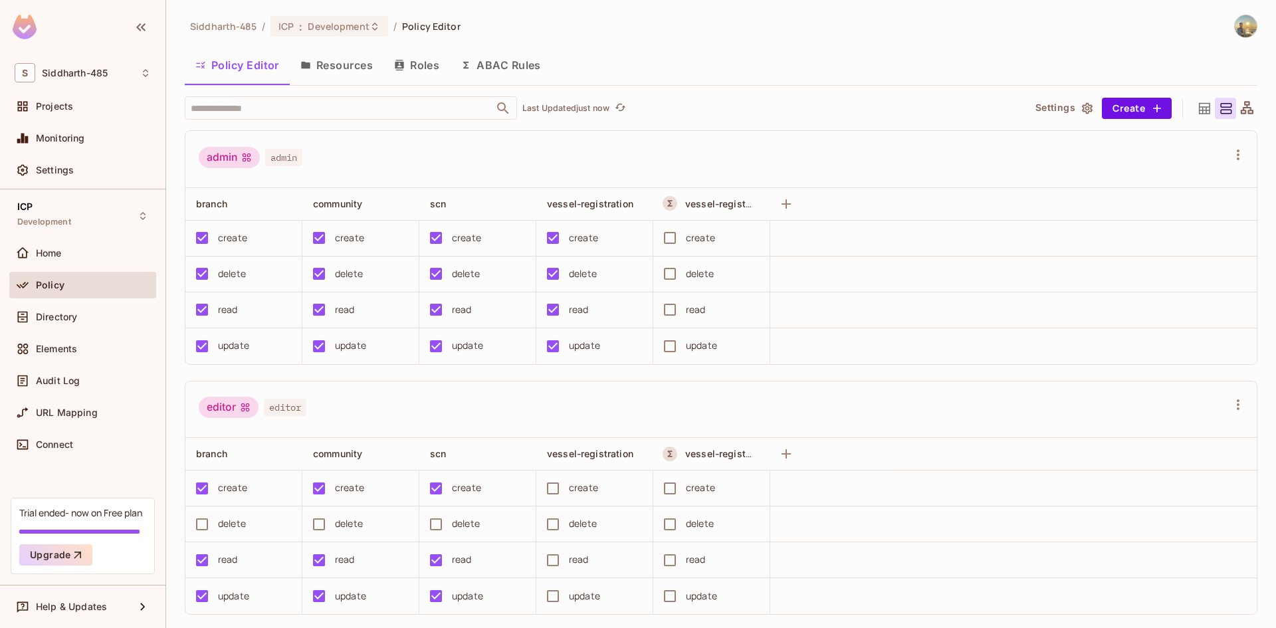
click at [1199, 110] on icon at bounding box center [1204, 107] width 11 height 11
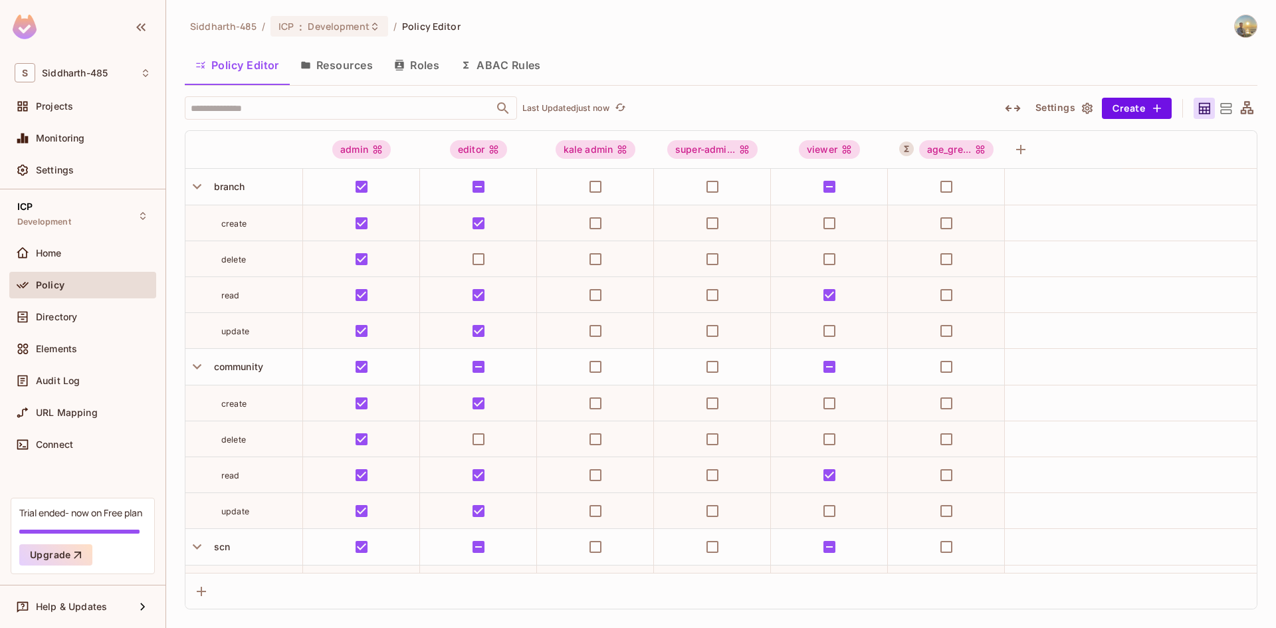
click at [1230, 116] on icon at bounding box center [1226, 108] width 17 height 17
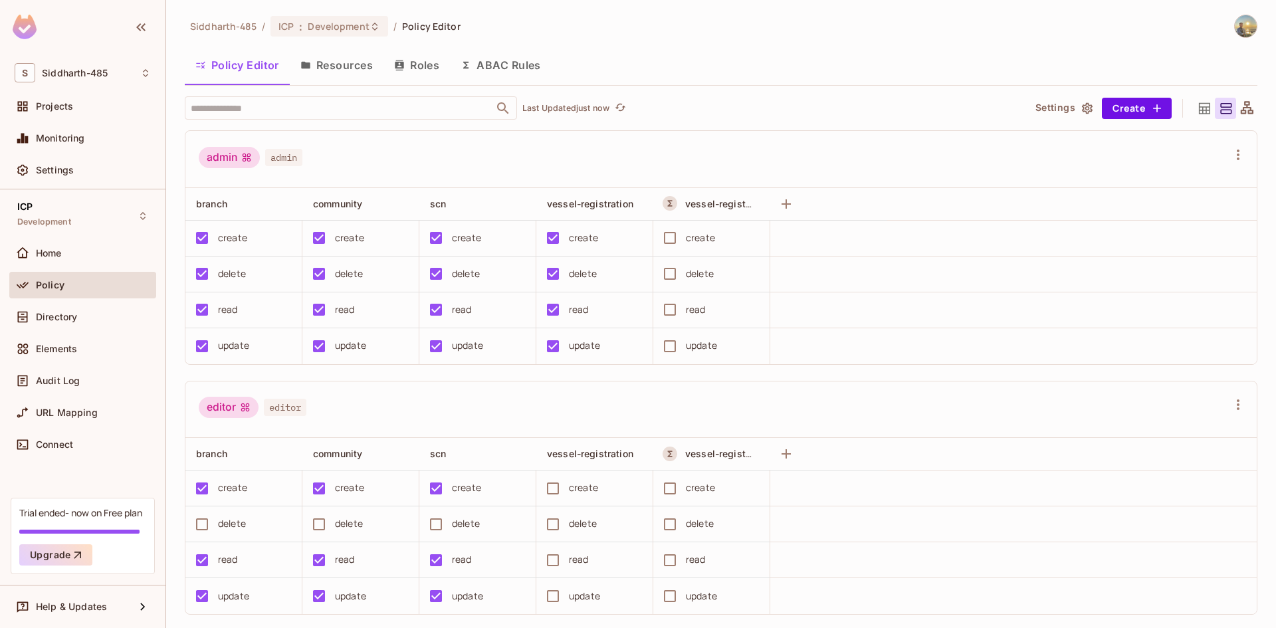
click at [1239, 116] on icon at bounding box center [1247, 108] width 17 height 17
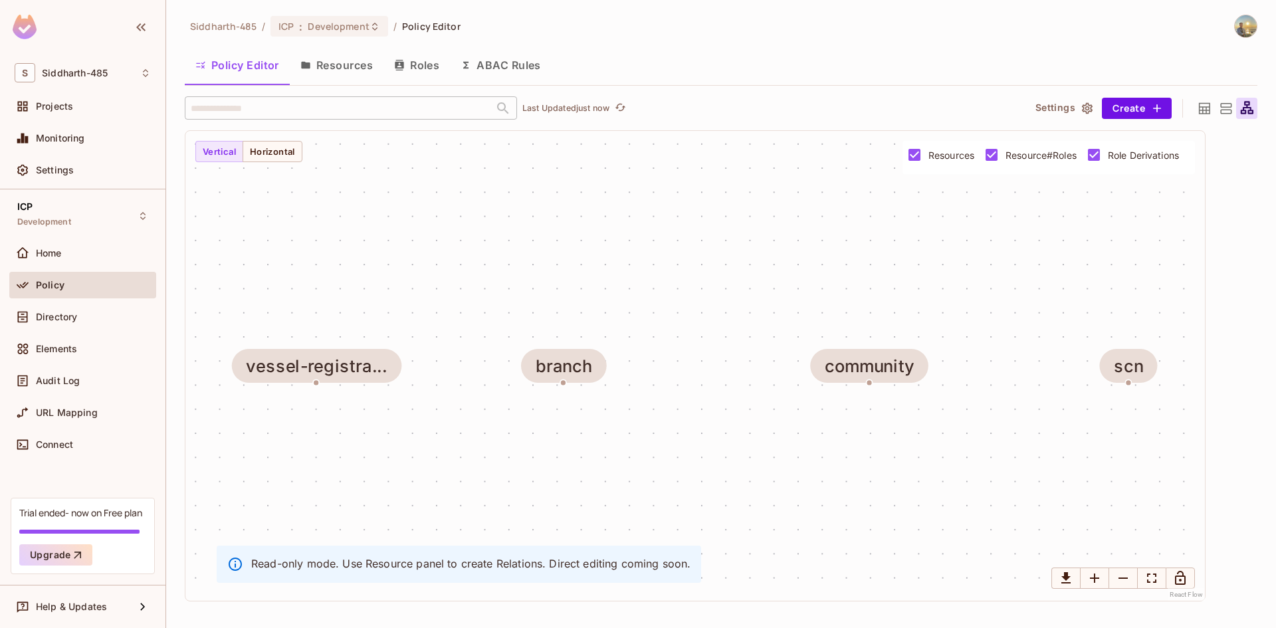
click at [1230, 116] on icon at bounding box center [1226, 108] width 17 height 17
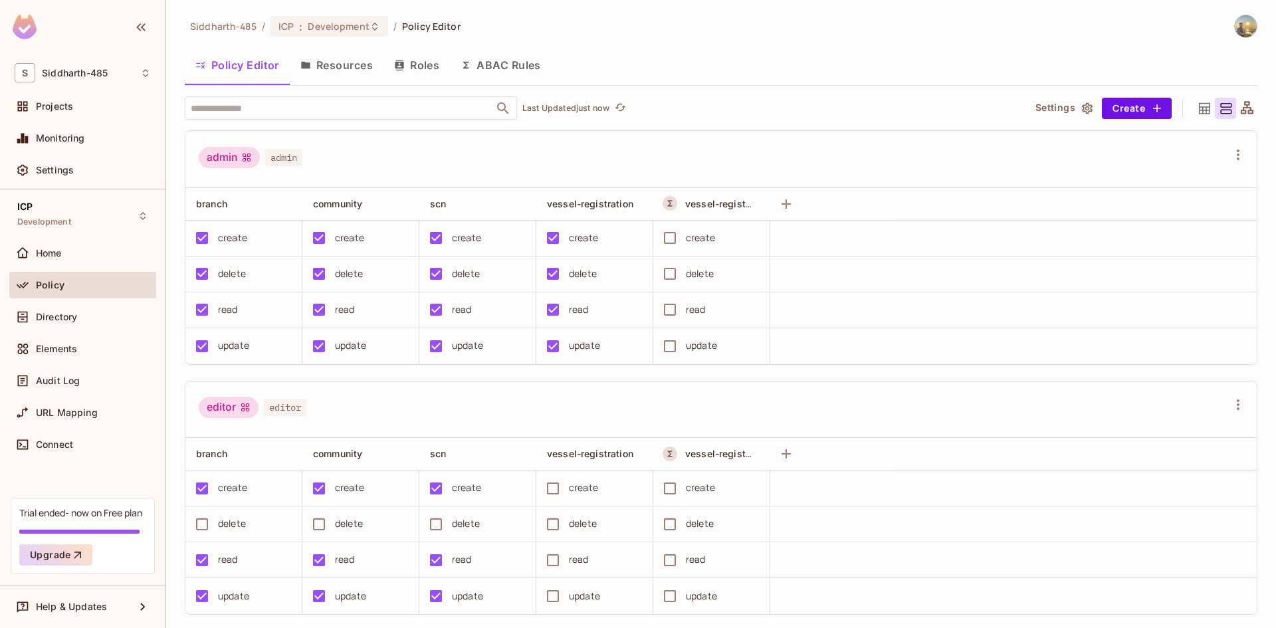
click at [1239, 115] on icon at bounding box center [1247, 108] width 17 height 17
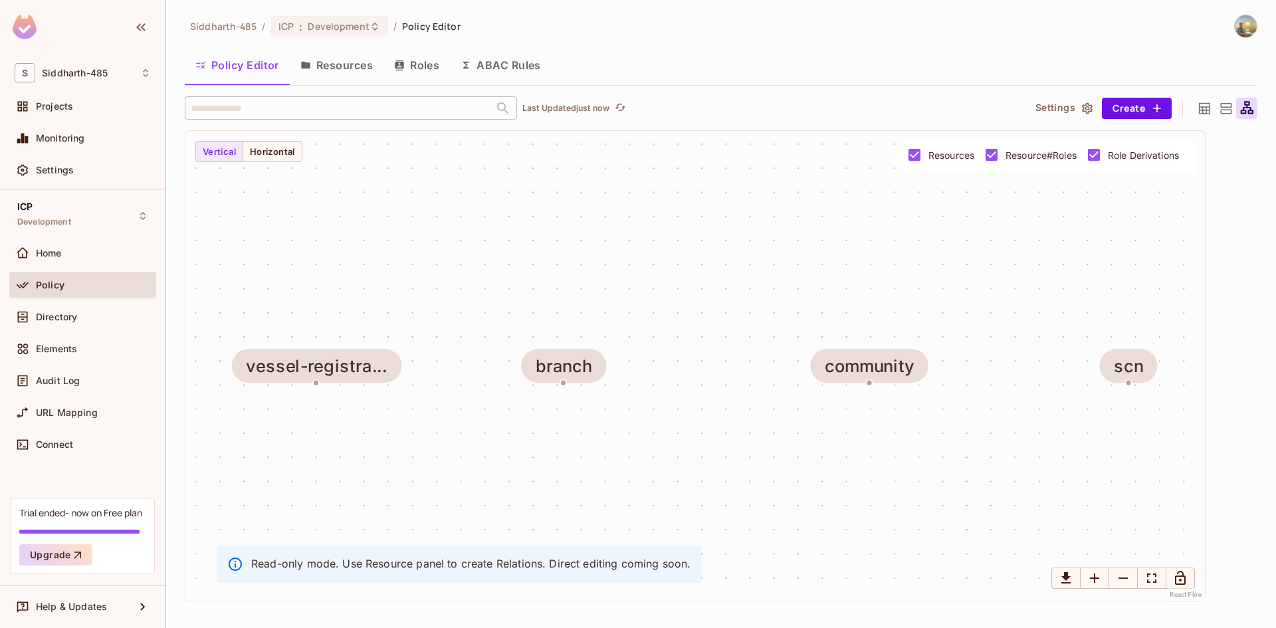
click at [1227, 115] on icon at bounding box center [1226, 108] width 17 height 17
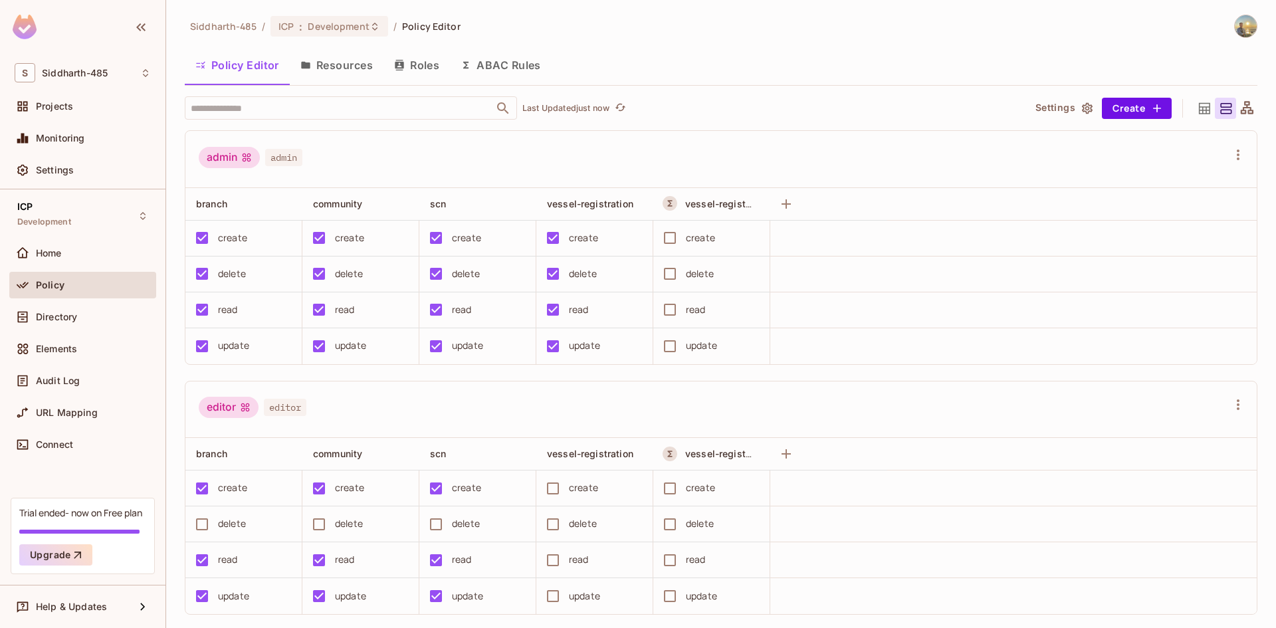
click at [1200, 111] on icon at bounding box center [1204, 107] width 11 height 11
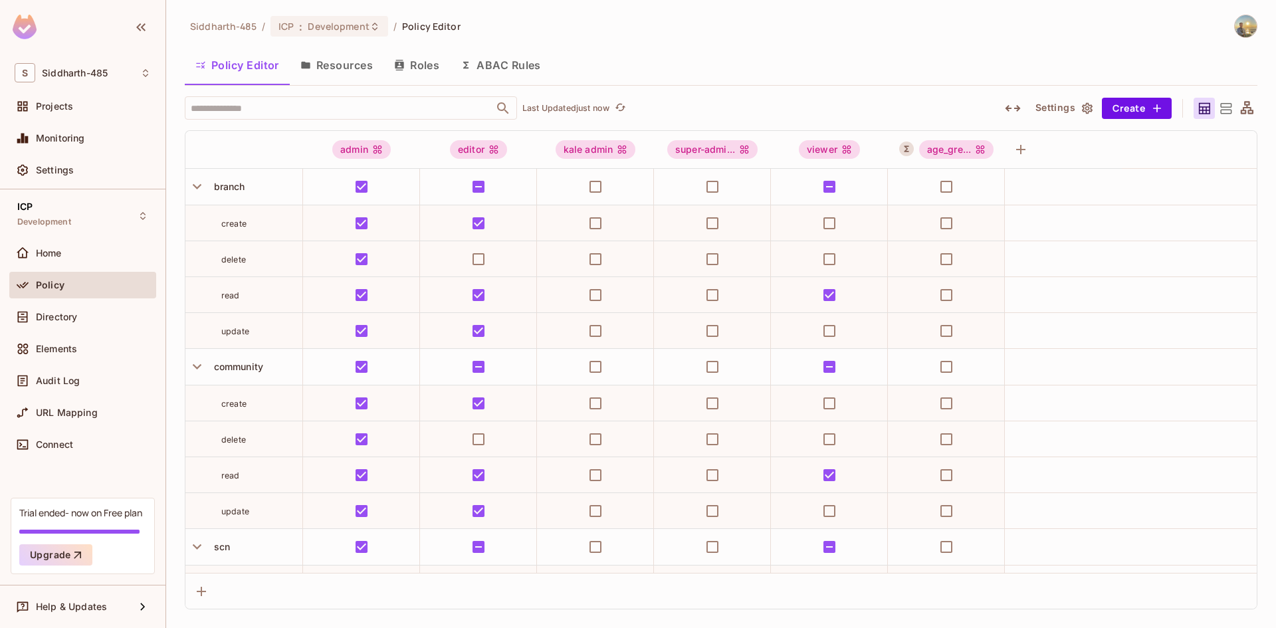
click at [486, 70] on button "ABAC Rules" at bounding box center [501, 65] width 102 height 33
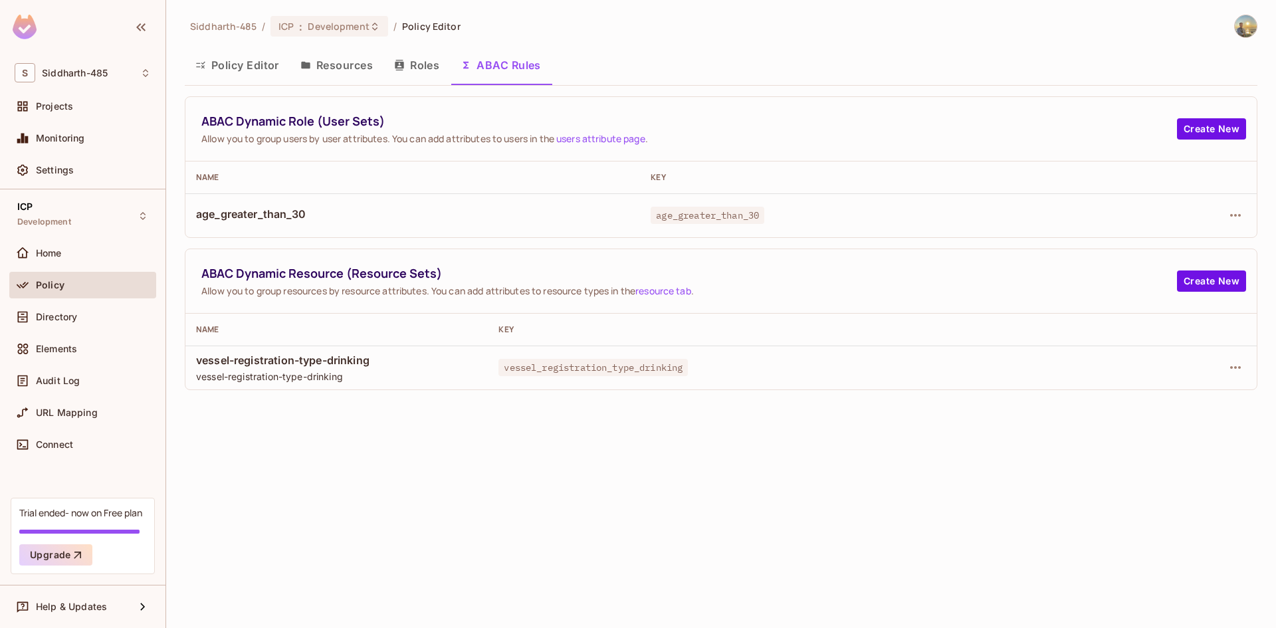
click at [278, 139] on span "Allow you to group users by user attributes. You can add attributes to users in…" at bounding box center [689, 138] width 976 height 13
click at [295, 141] on span "Allow you to group users by user attributes. You can add attributes to users in…" at bounding box center [689, 138] width 976 height 13
click at [329, 142] on span "Allow you to group users by user attributes. You can add attributes to users in…" at bounding box center [689, 138] width 976 height 13
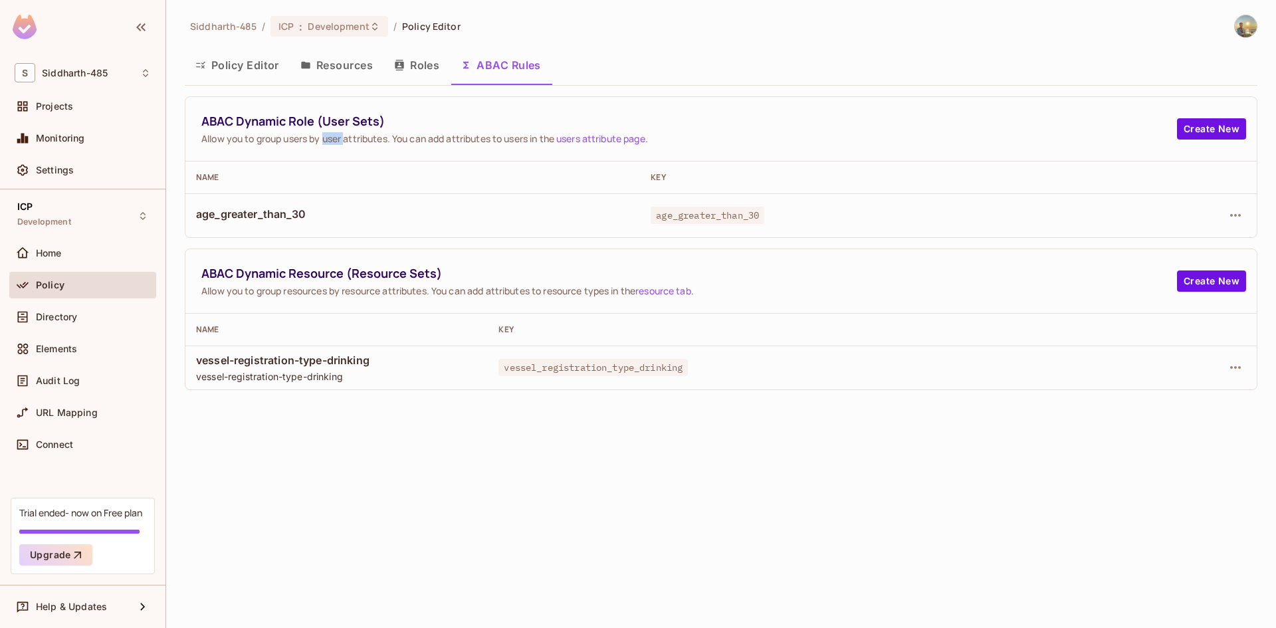
click at [329, 142] on span "Allow you to group users by user attributes. You can add attributes to users in…" at bounding box center [689, 138] width 976 height 13
click at [377, 142] on span "Allow you to group users by user attributes. You can add attributes to users in…" at bounding box center [689, 138] width 976 height 13
click at [434, 72] on button "Roles" at bounding box center [417, 65] width 66 height 33
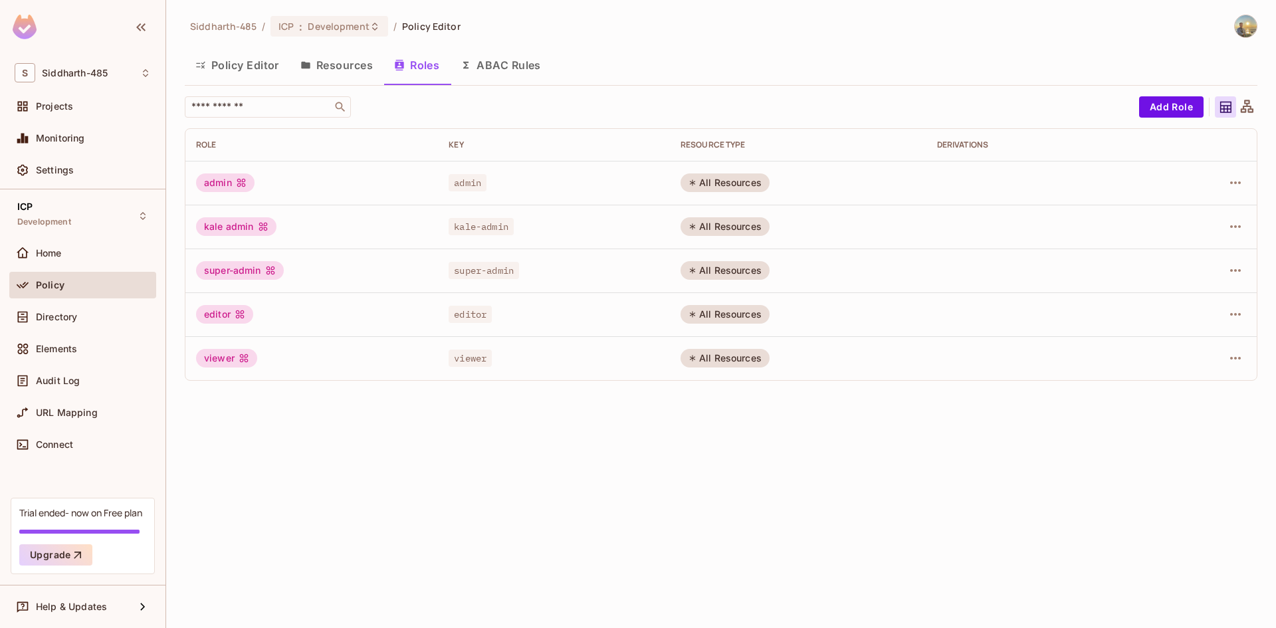
click at [276, 58] on button "Policy Editor" at bounding box center [237, 65] width 105 height 33
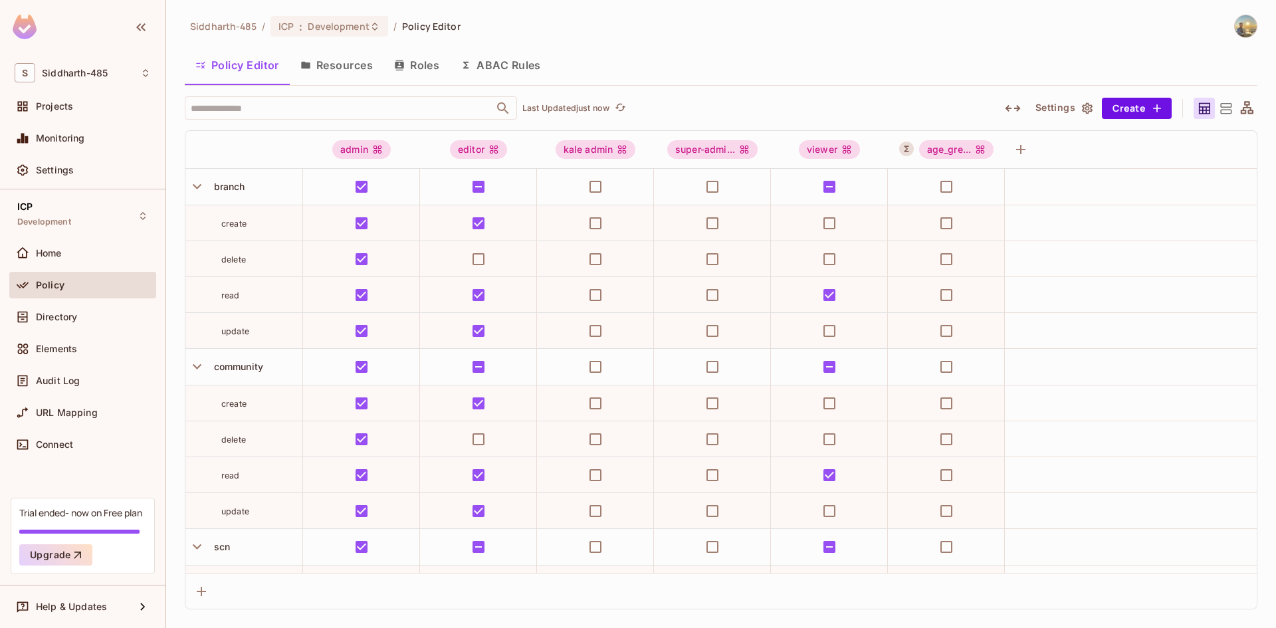
click at [1241, 110] on icon at bounding box center [1247, 107] width 13 height 13
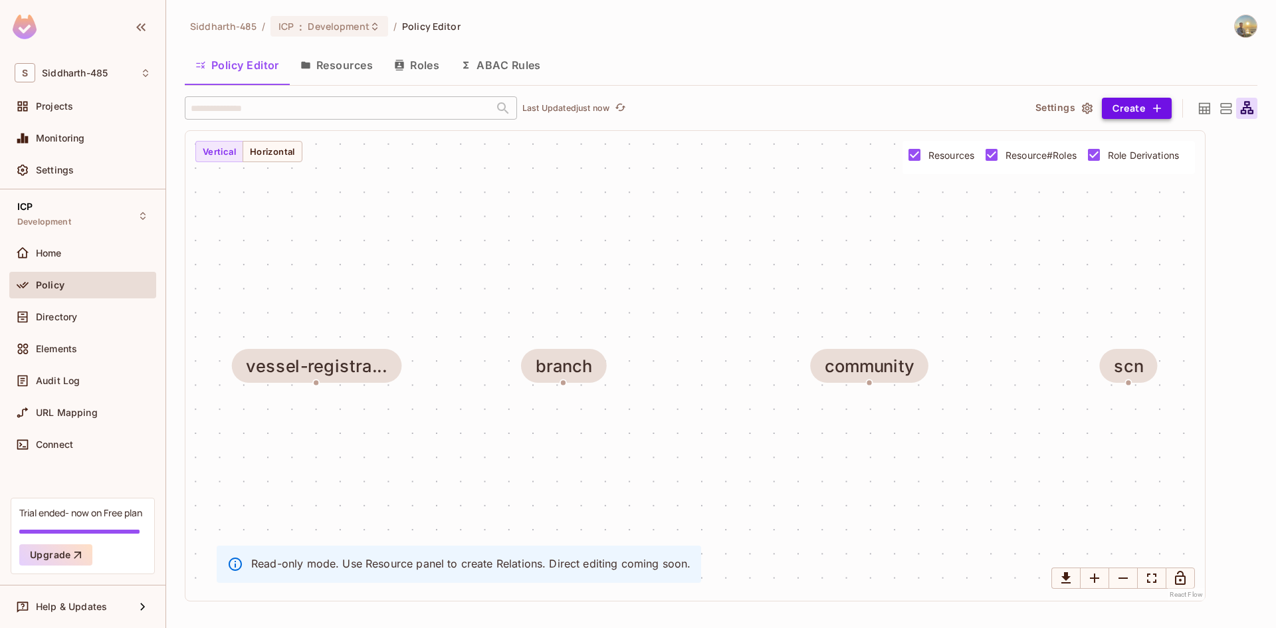
click at [1129, 109] on button "Create" at bounding box center [1137, 108] width 70 height 21
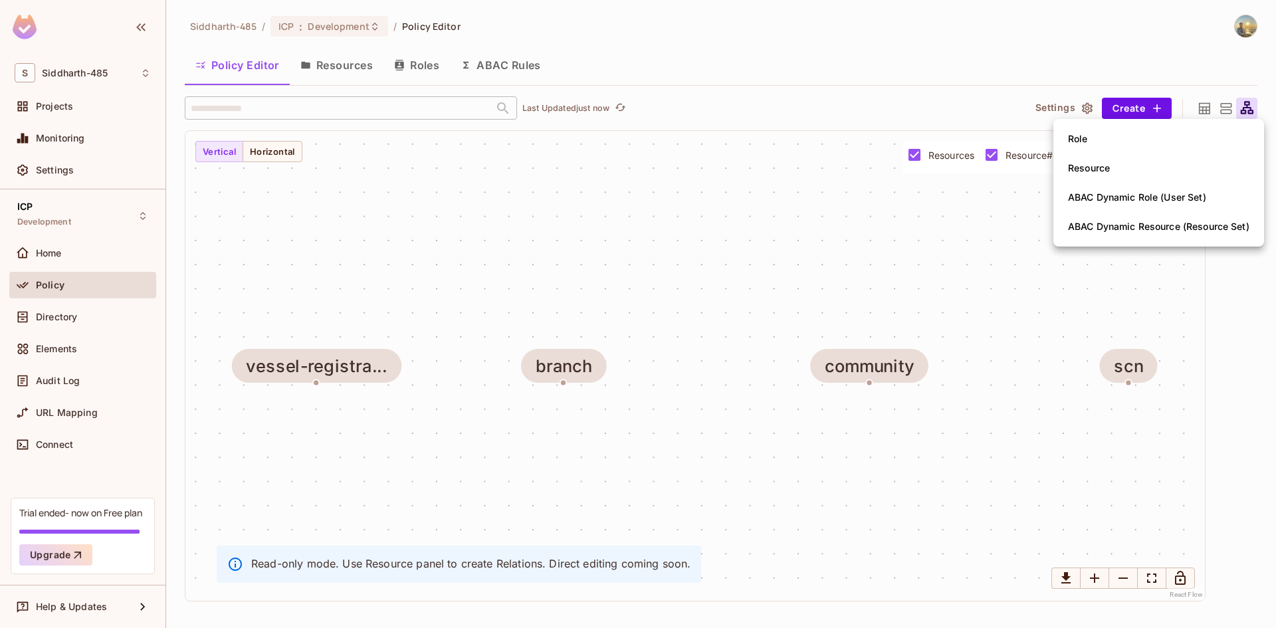
click at [291, 156] on div at bounding box center [638, 314] width 1276 height 628
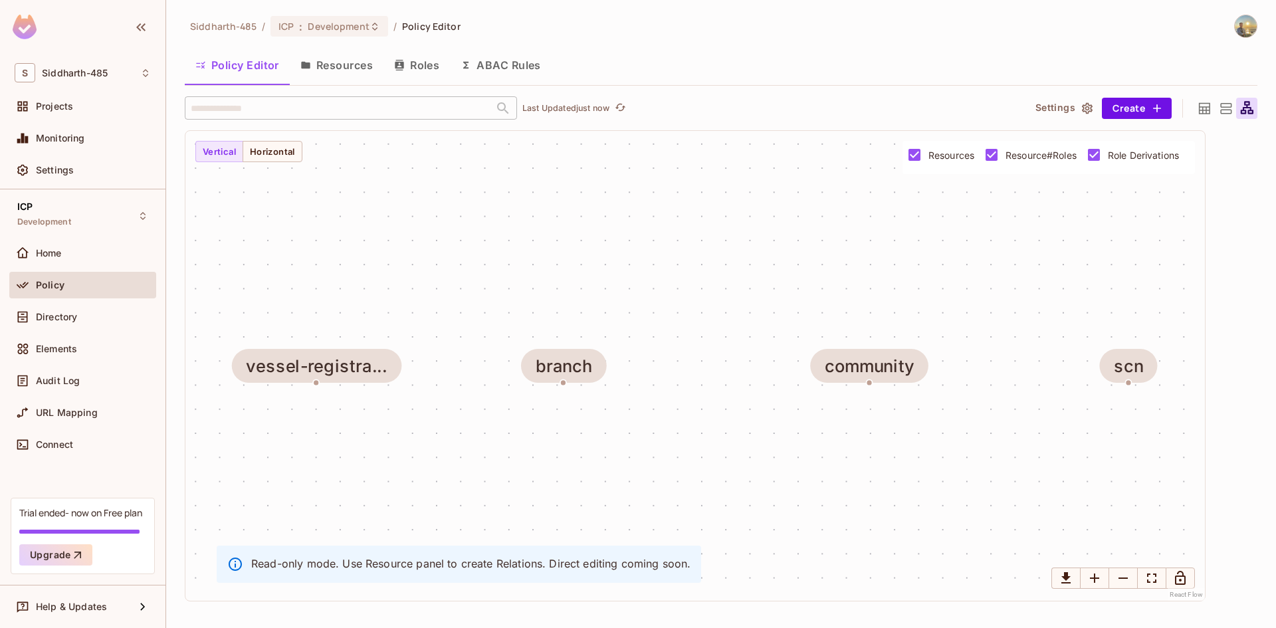
click at [332, 220] on div "vessel-registra... branch community scn" at bounding box center [695, 366] width 1020 height 470
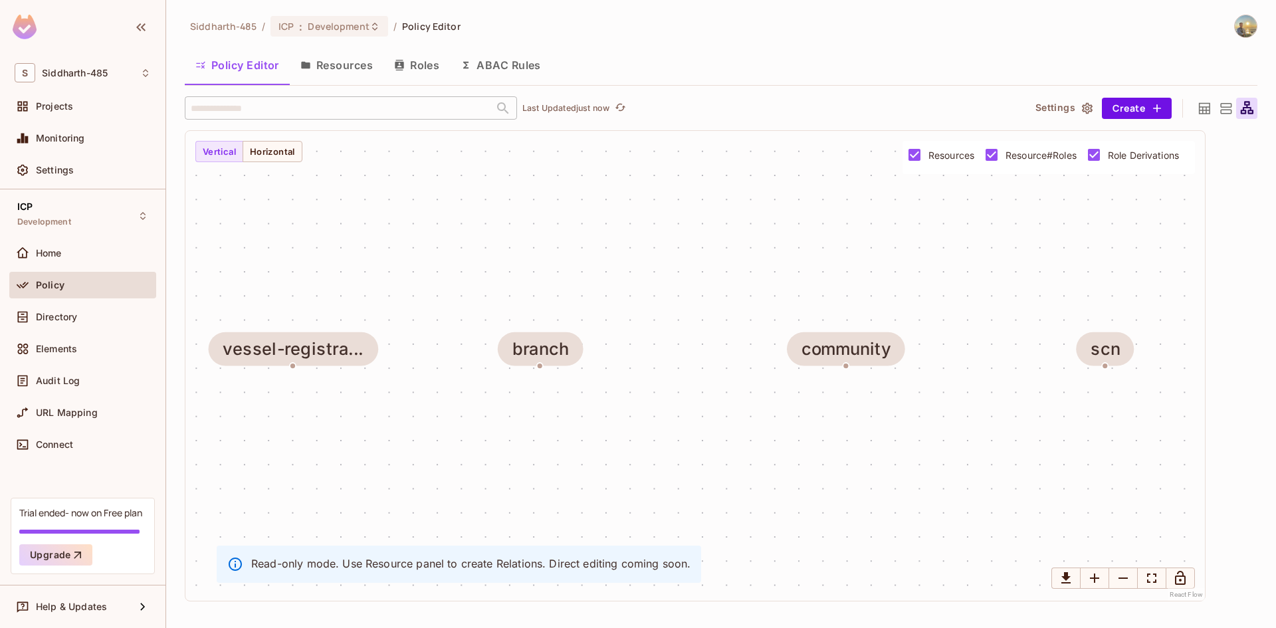
click at [455, 168] on div "vessel-registra... branch community scn" at bounding box center [695, 366] width 1020 height 470
click at [1051, 103] on button "Settings" at bounding box center [1063, 108] width 66 height 21
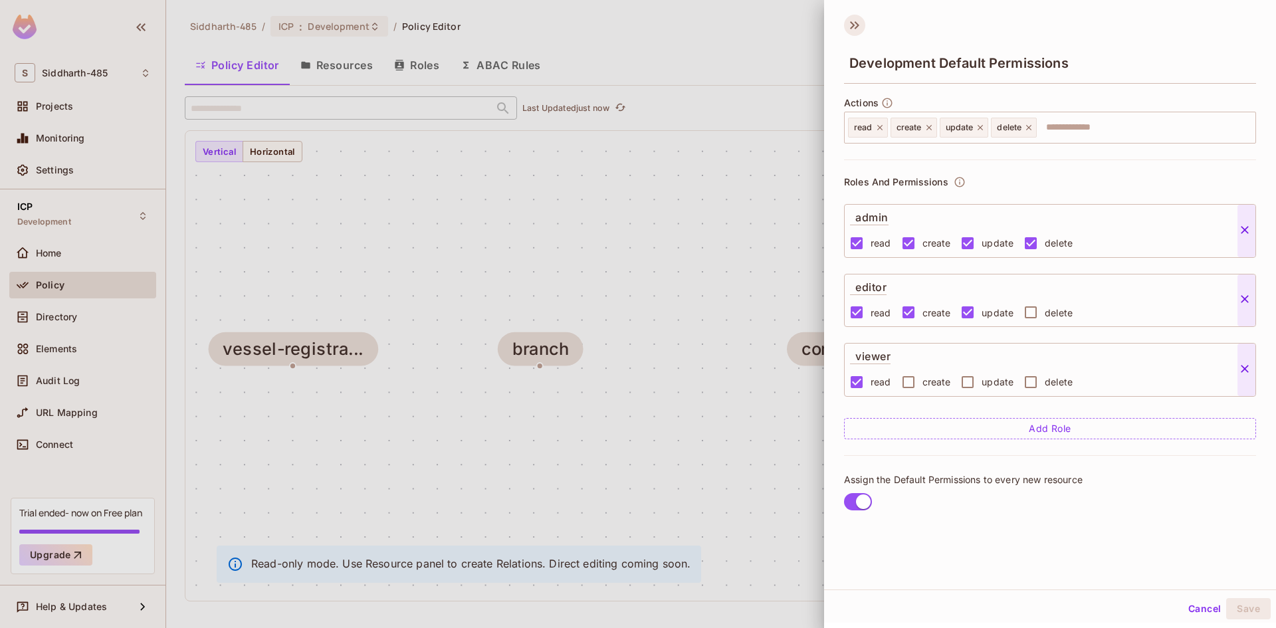
click at [862, 26] on icon at bounding box center [854, 25] width 21 height 21
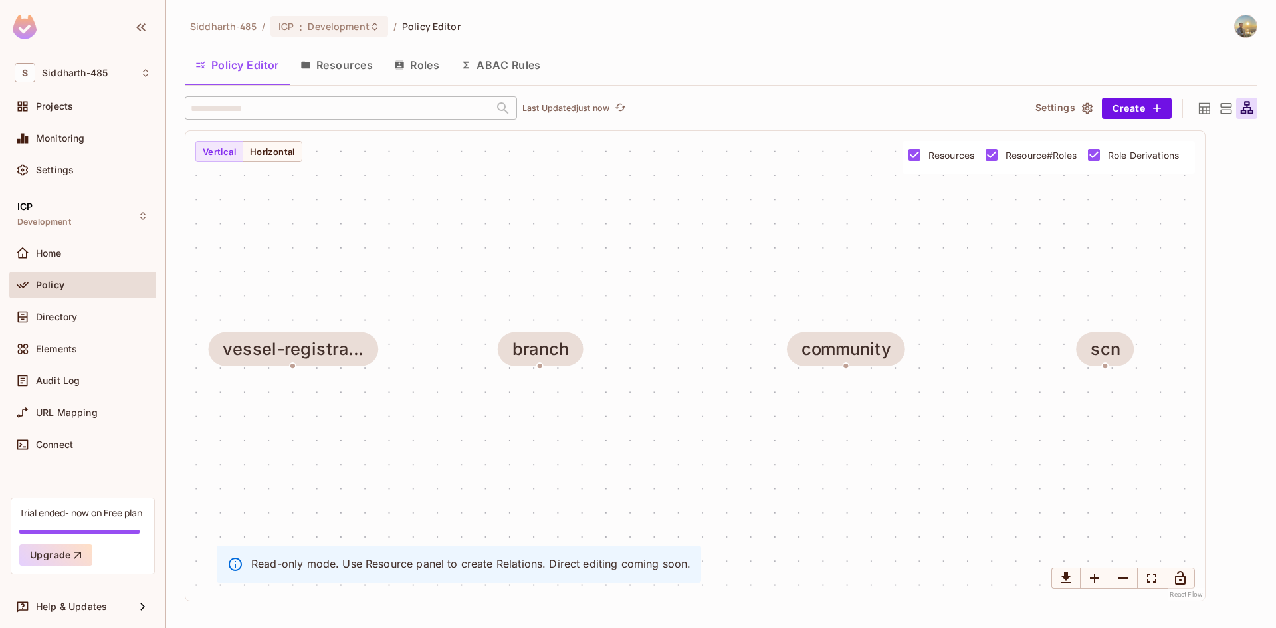
click at [522, 64] on button "ABAC Rules" at bounding box center [501, 65] width 102 height 33
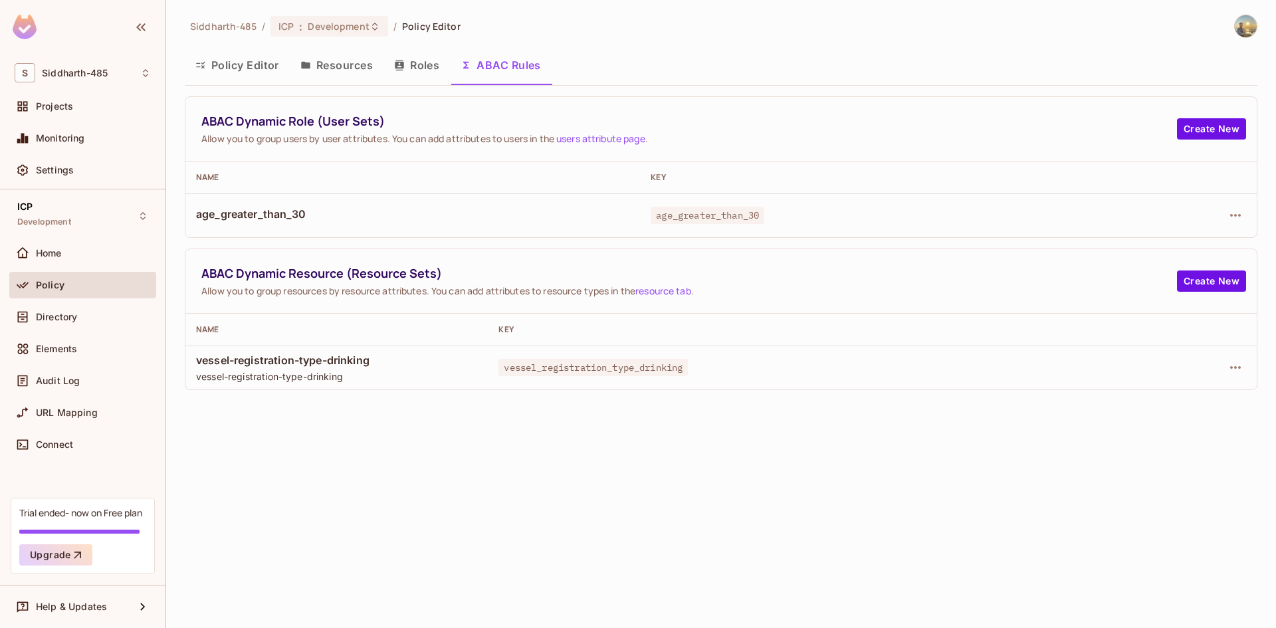
click at [340, 73] on button "Resources" at bounding box center [337, 65] width 94 height 33
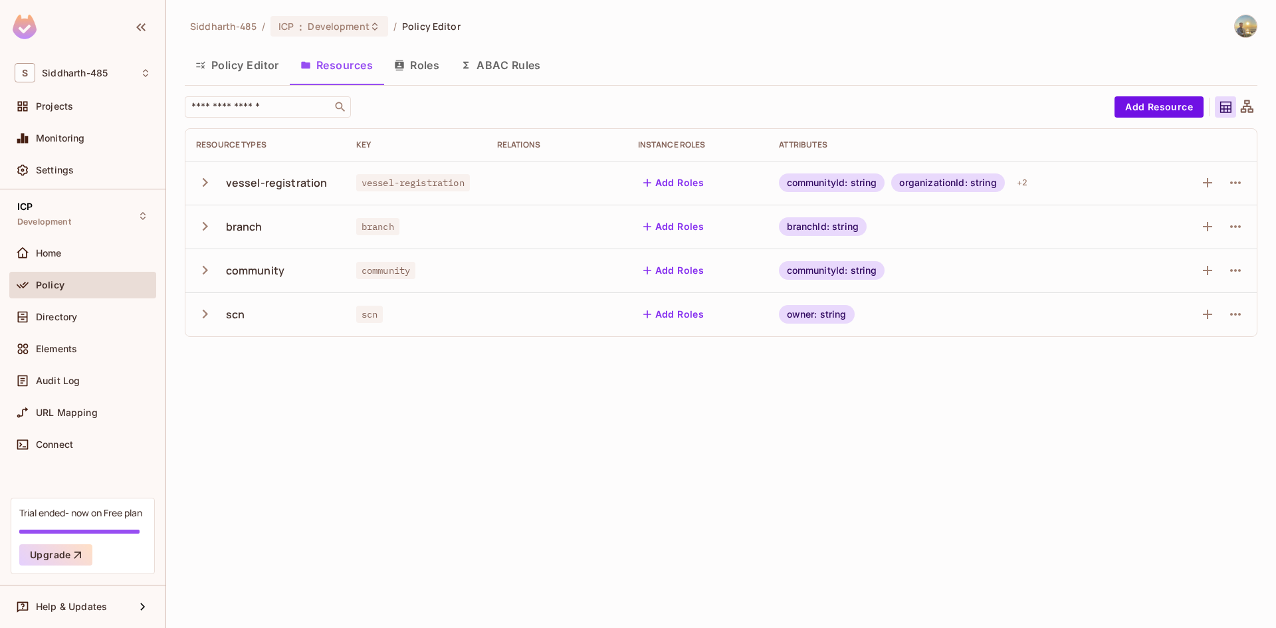
click at [209, 223] on icon "button" at bounding box center [205, 226] width 18 height 18
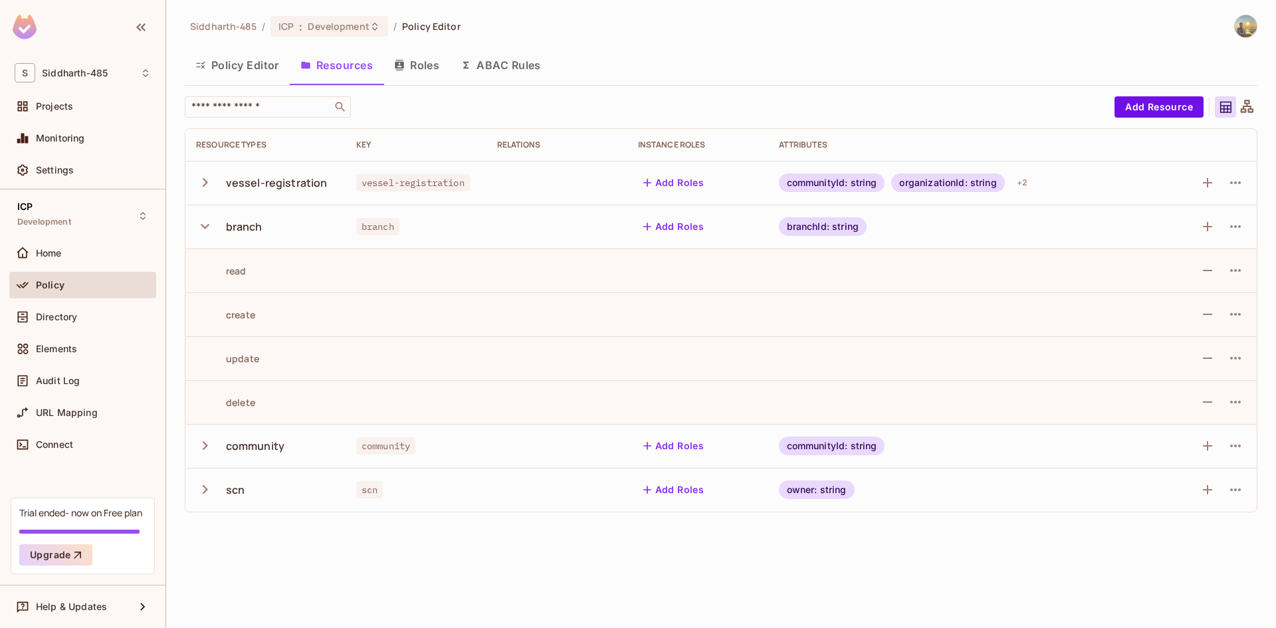
click at [209, 223] on icon "button" at bounding box center [205, 226] width 18 height 18
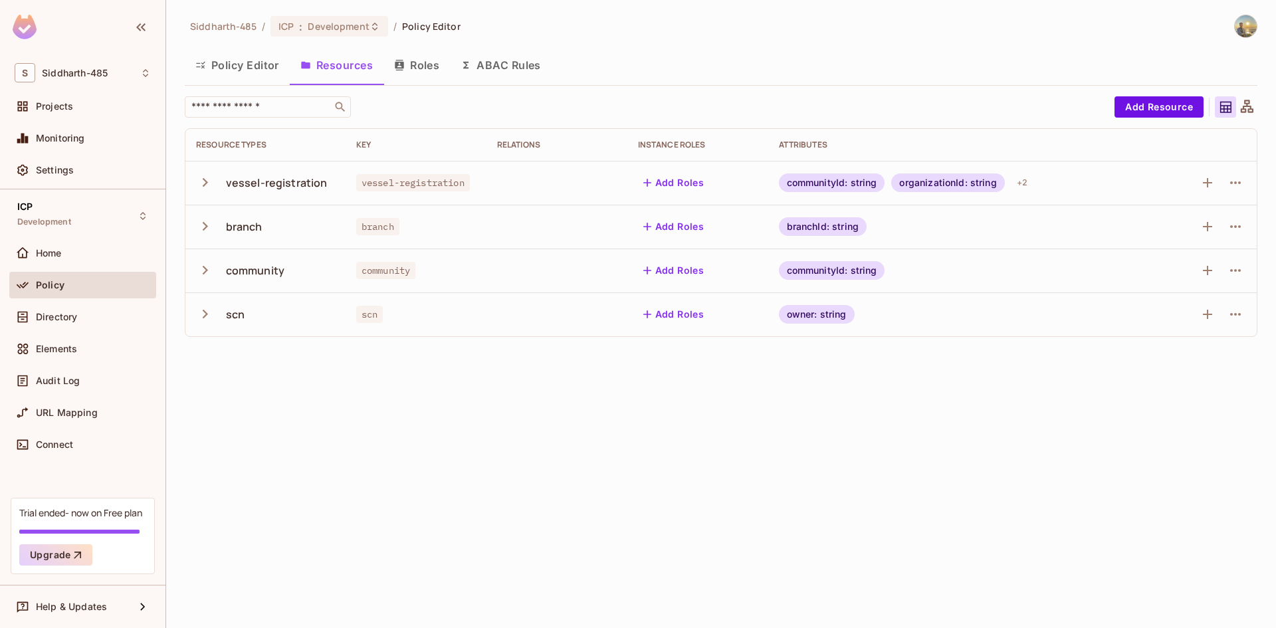
click at [689, 180] on button "Add Roles" at bounding box center [674, 182] width 72 height 21
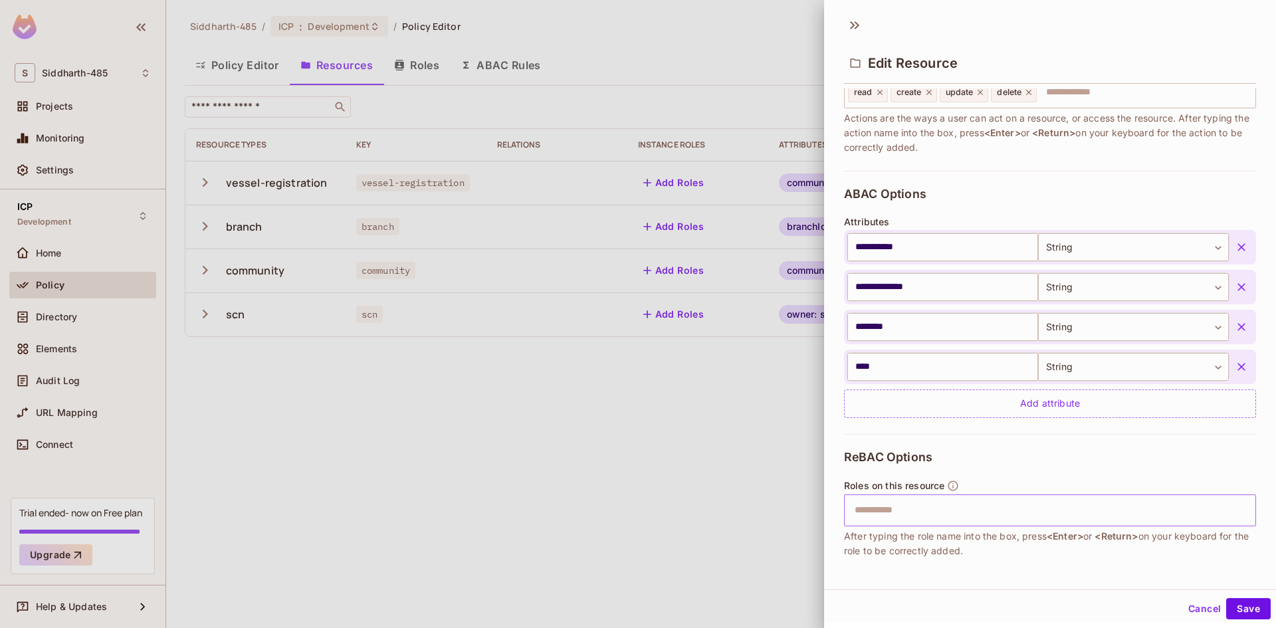
scroll to position [263, 0]
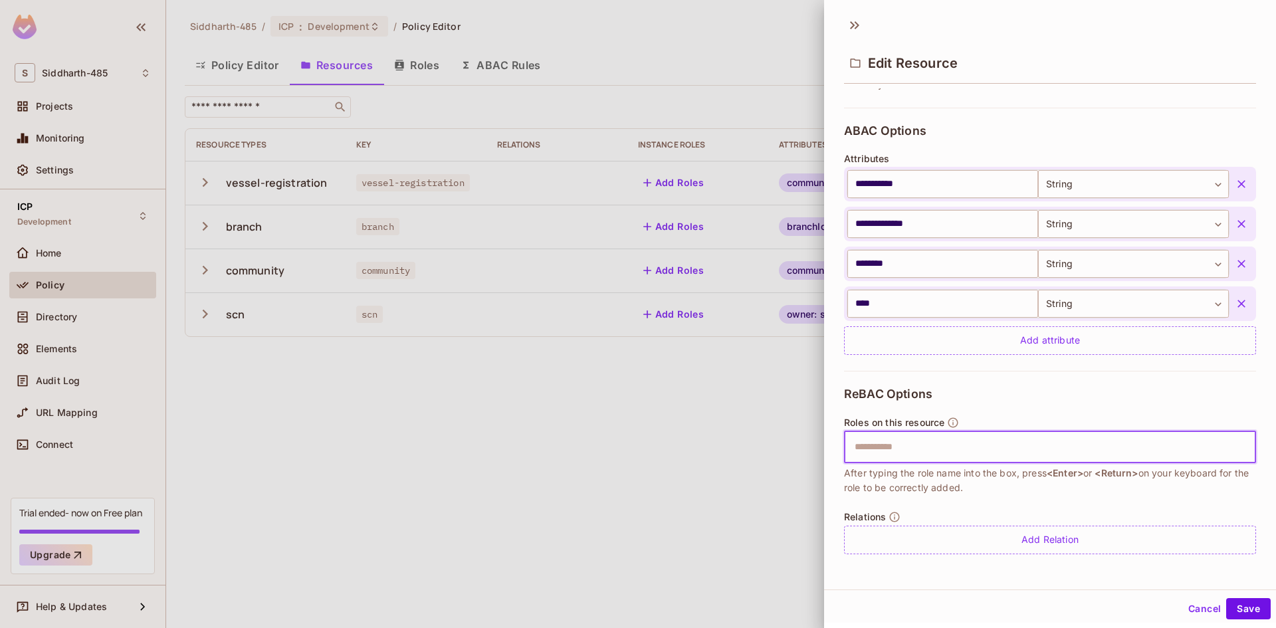
click at [921, 446] on input "text" at bounding box center [1048, 447] width 403 height 27
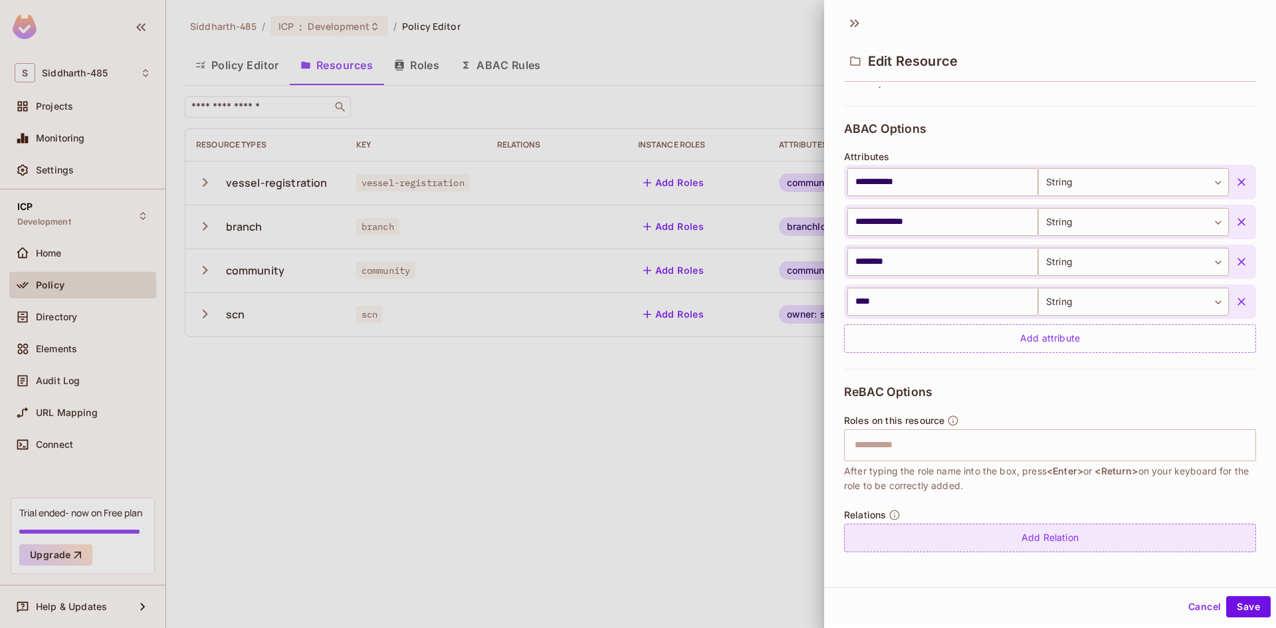
click at [948, 540] on div "Add Relation" at bounding box center [1050, 538] width 412 height 29
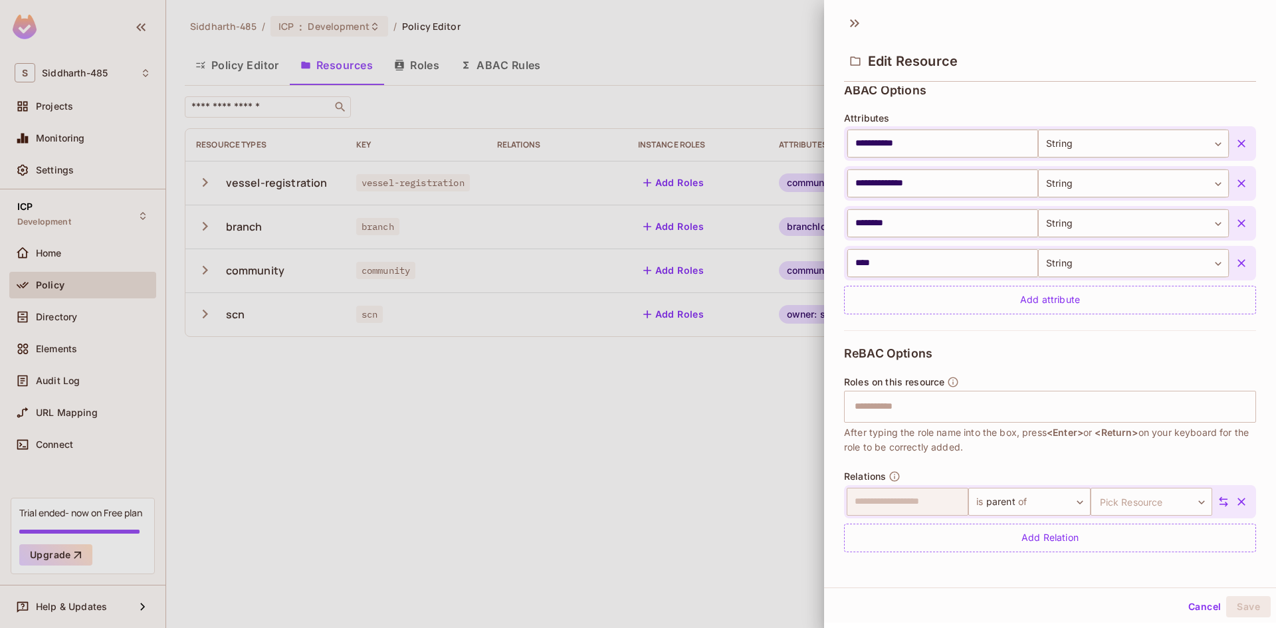
scroll to position [0, 0]
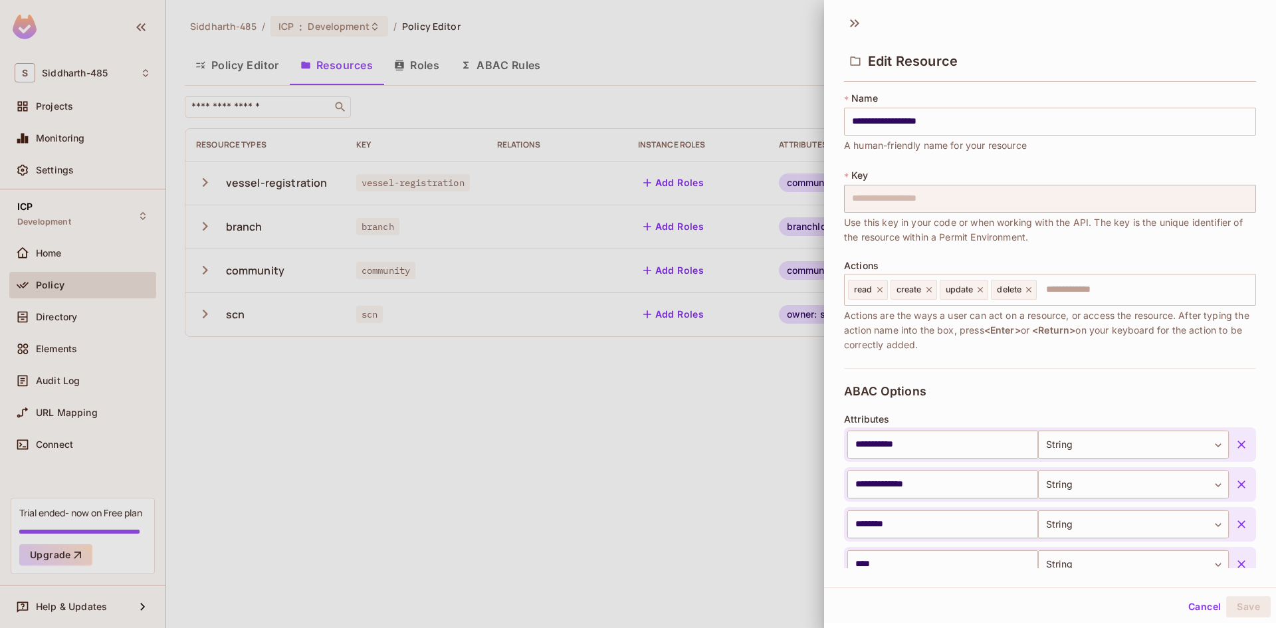
click at [255, 382] on div at bounding box center [638, 314] width 1276 height 628
